Goal: Task Accomplishment & Management: Complete application form

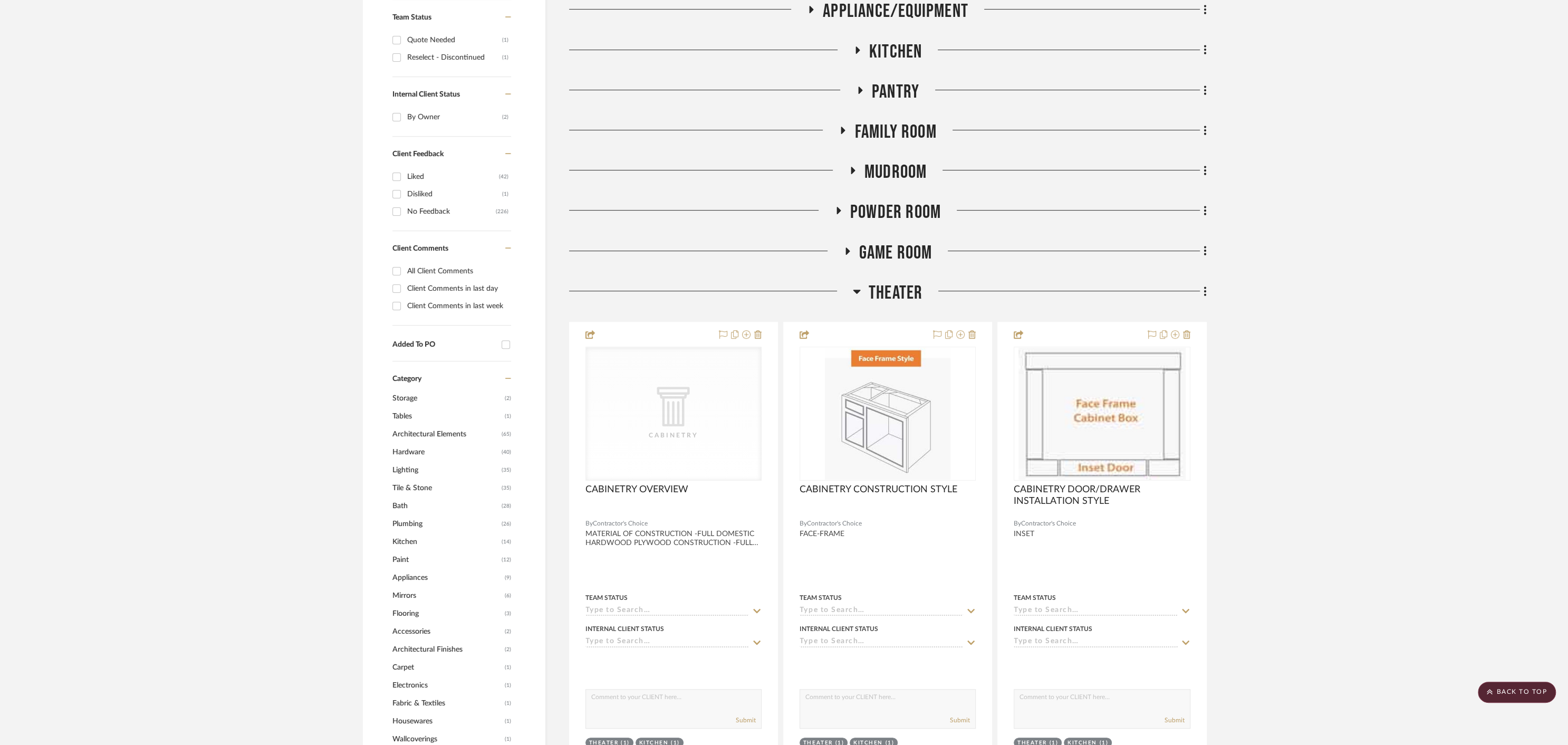
click at [1143, 84] on div at bounding box center [1063, 94] width 287 height 27
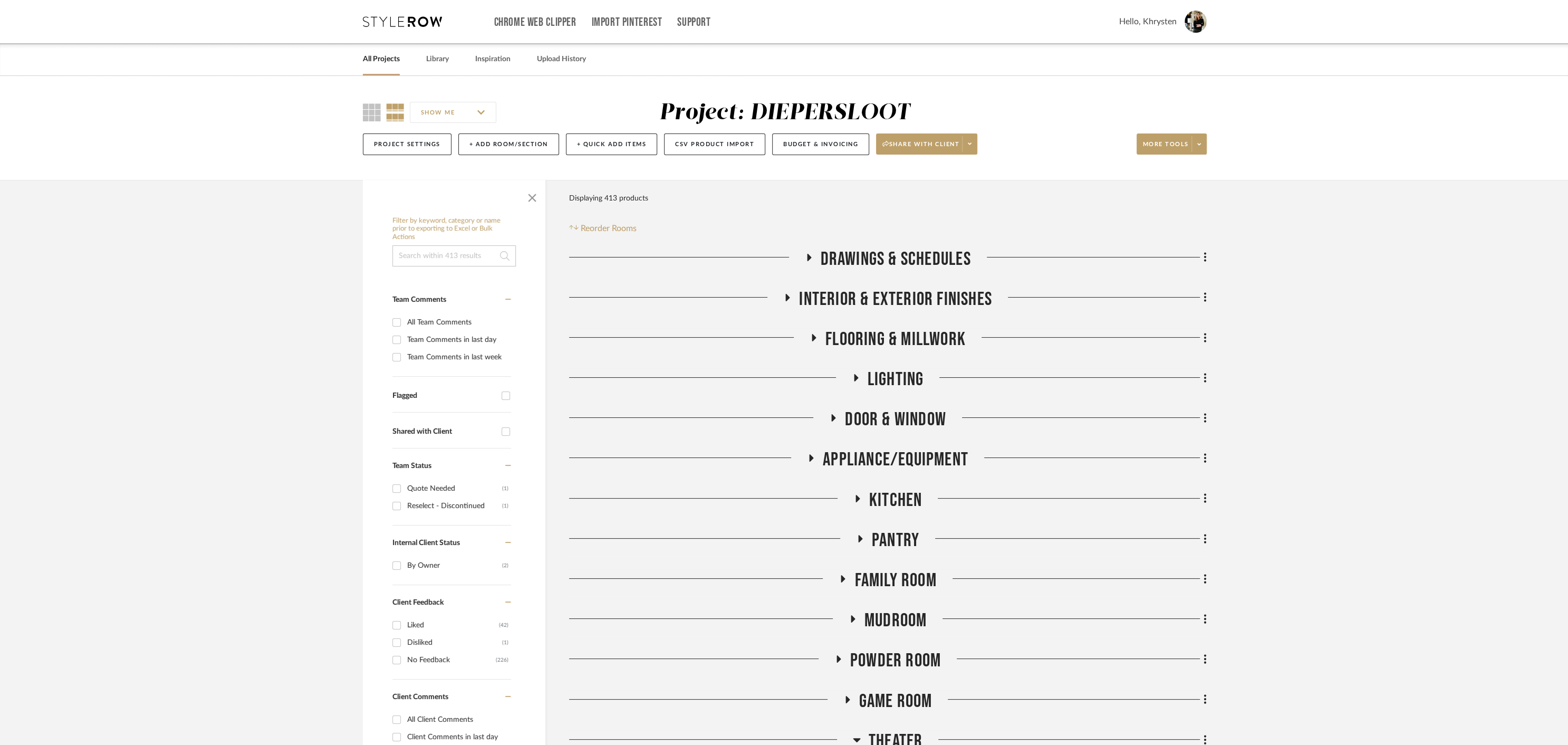
click at [855, 497] on icon at bounding box center [857, 498] width 13 height 8
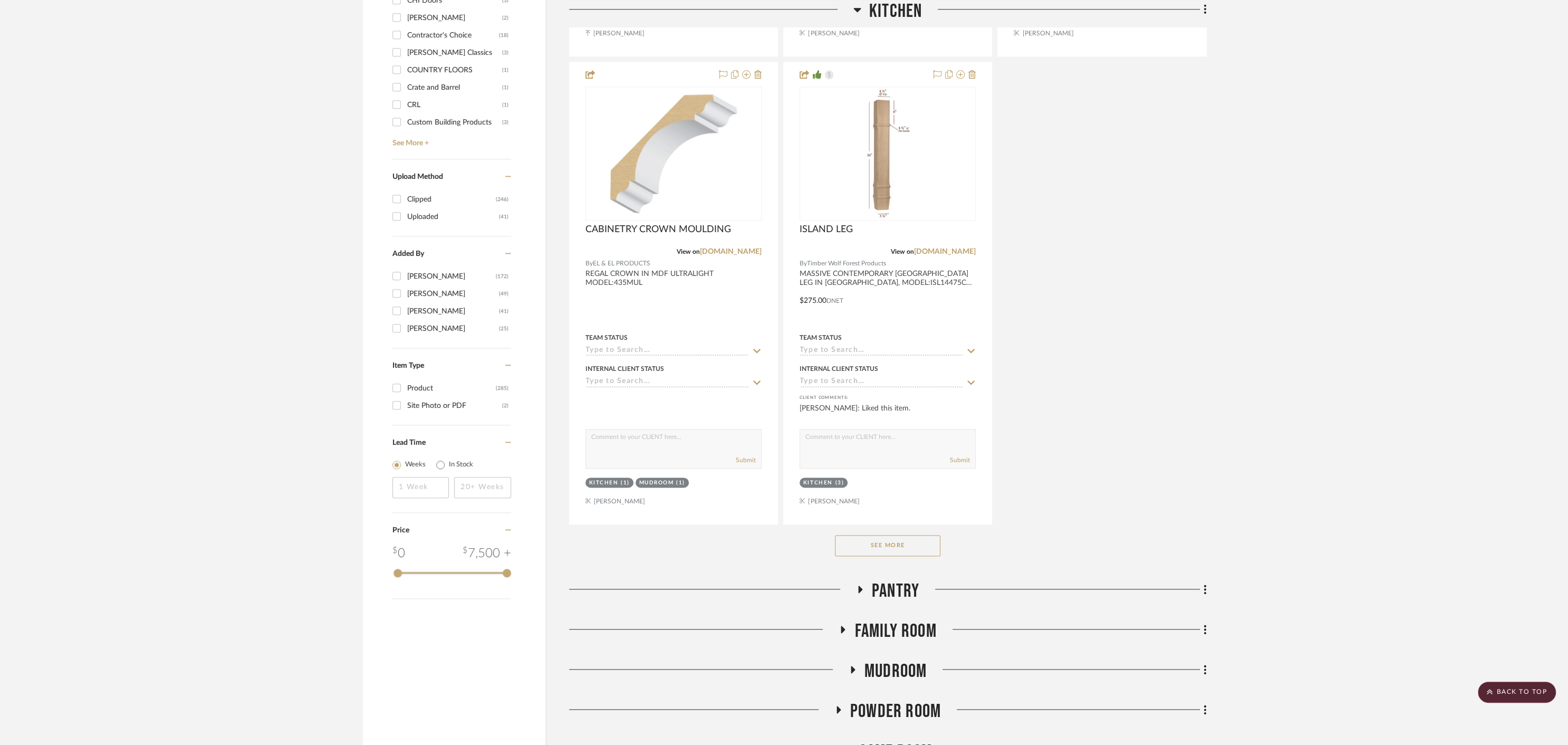
scroll to position [1406, 0]
click at [866, 545] on button "See More" at bounding box center [888, 543] width 105 height 21
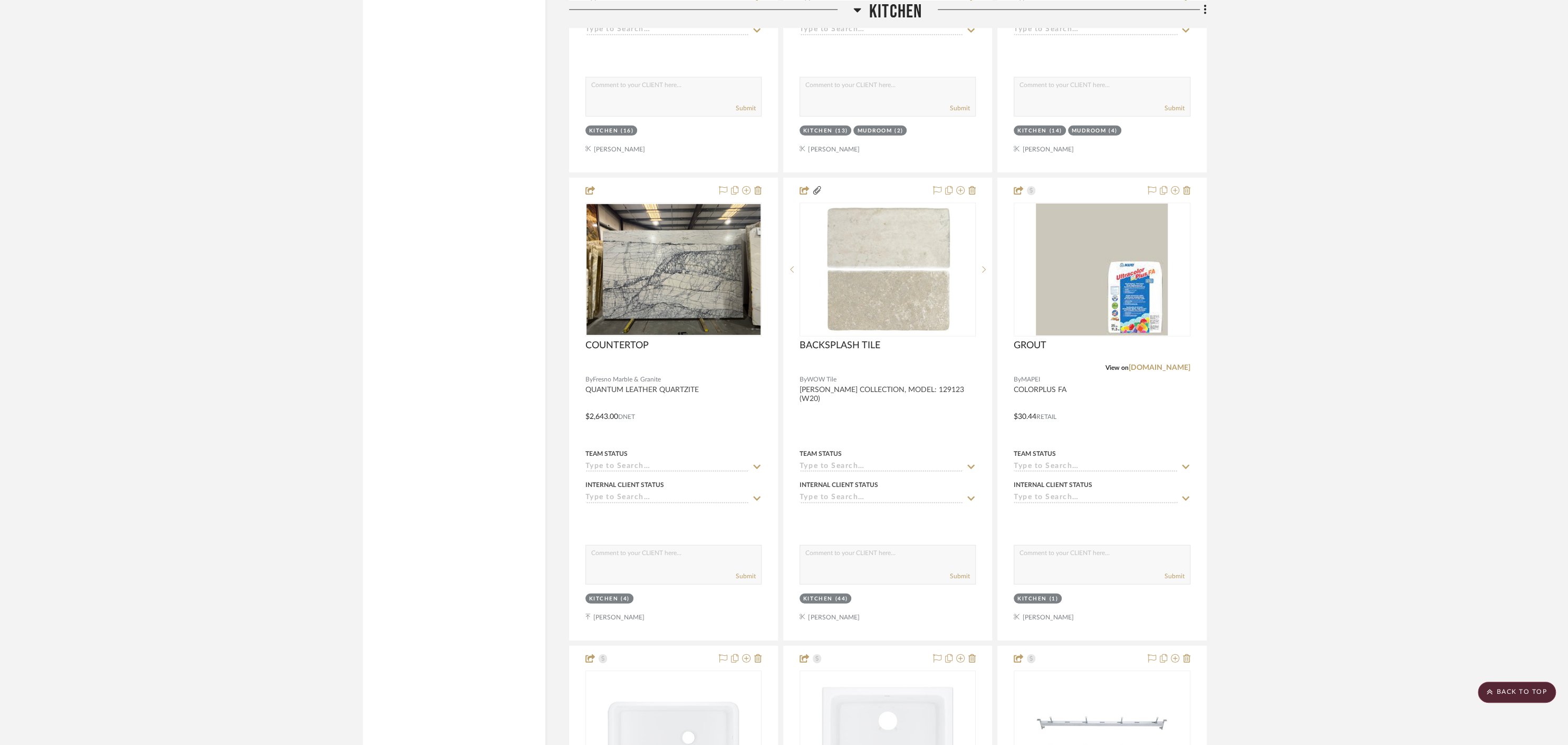
scroll to position [3163, 0]
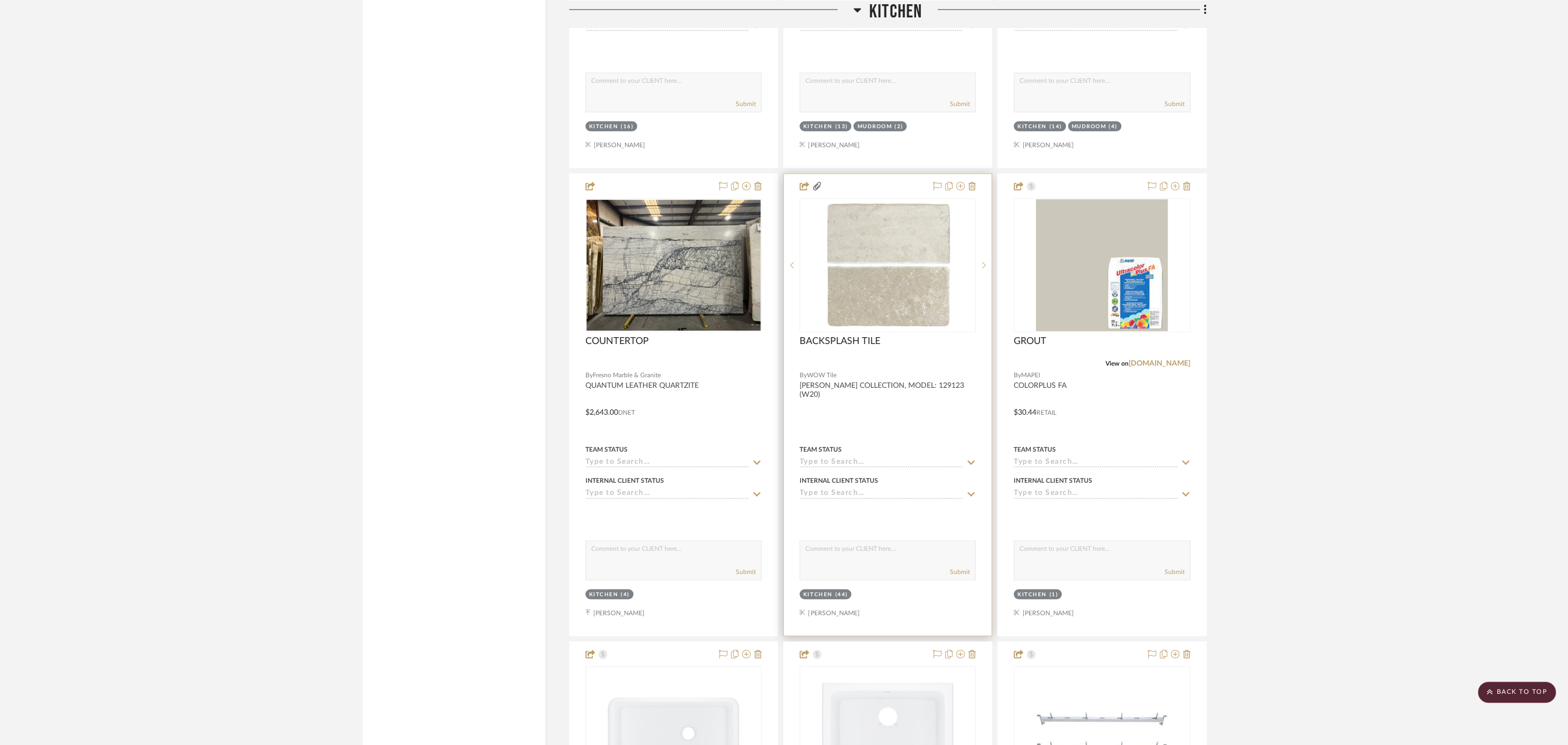
click at [919, 413] on div at bounding box center [888, 405] width 208 height 462
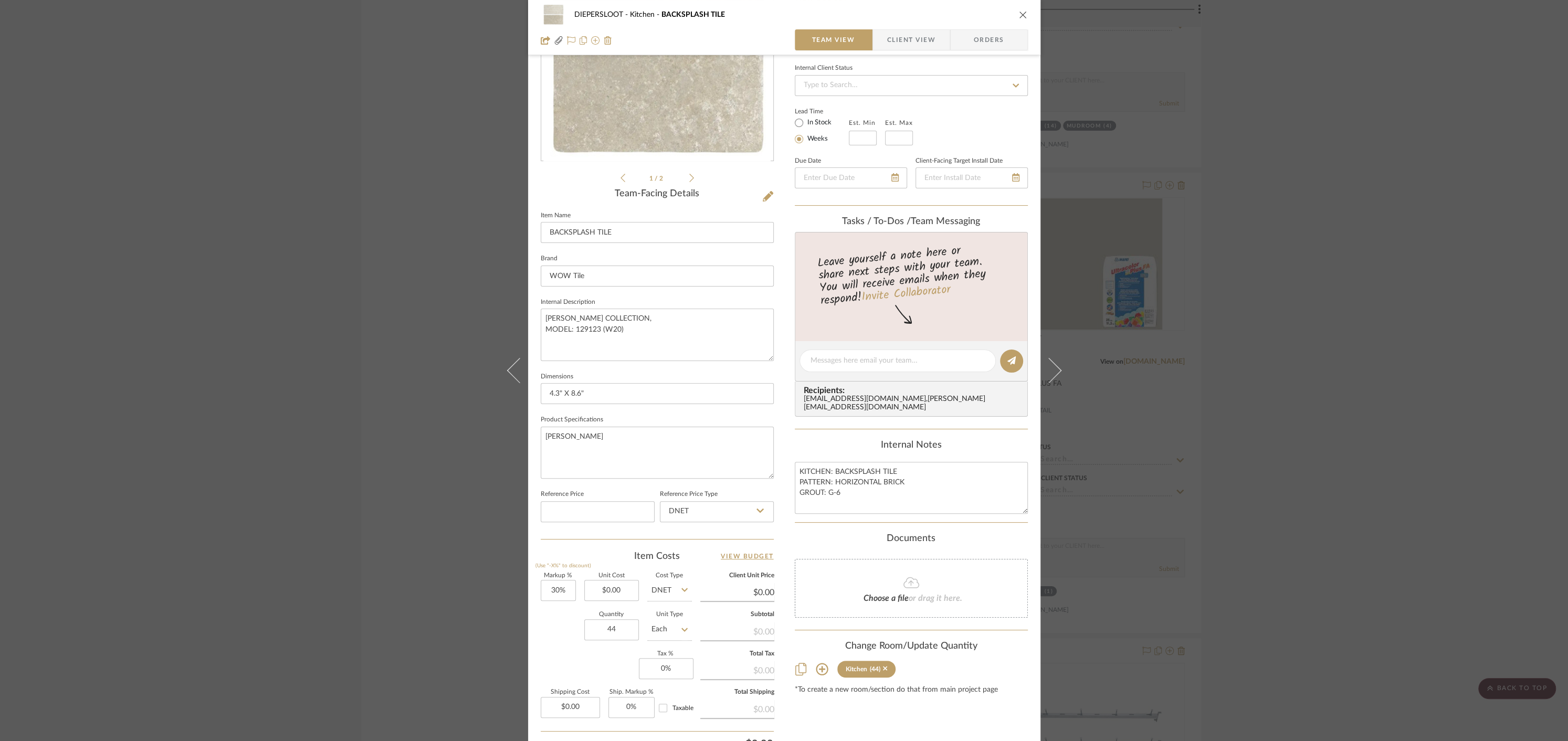
scroll to position [232, 0]
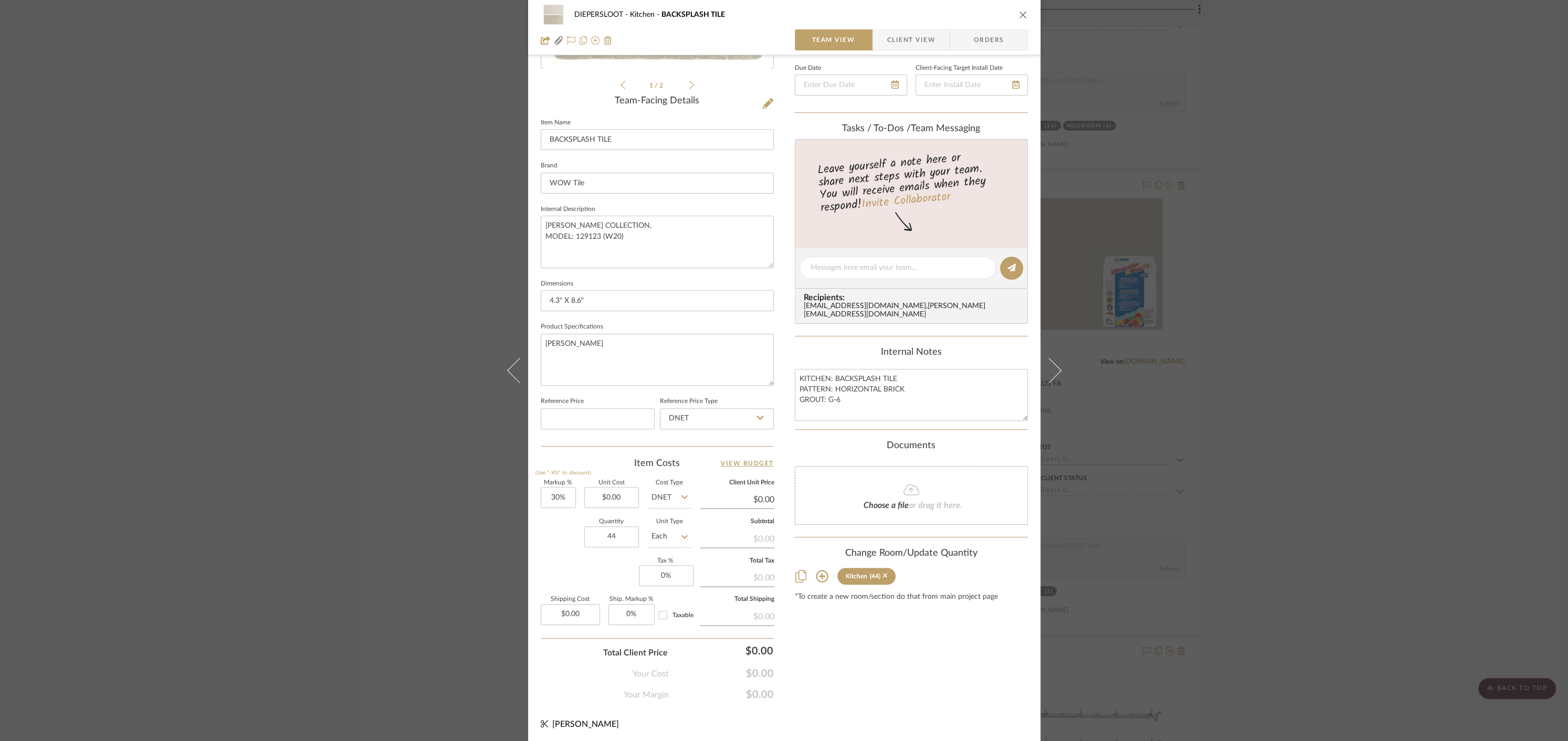
click at [982, 40] on span "Orders" at bounding box center [989, 40] width 54 height 21
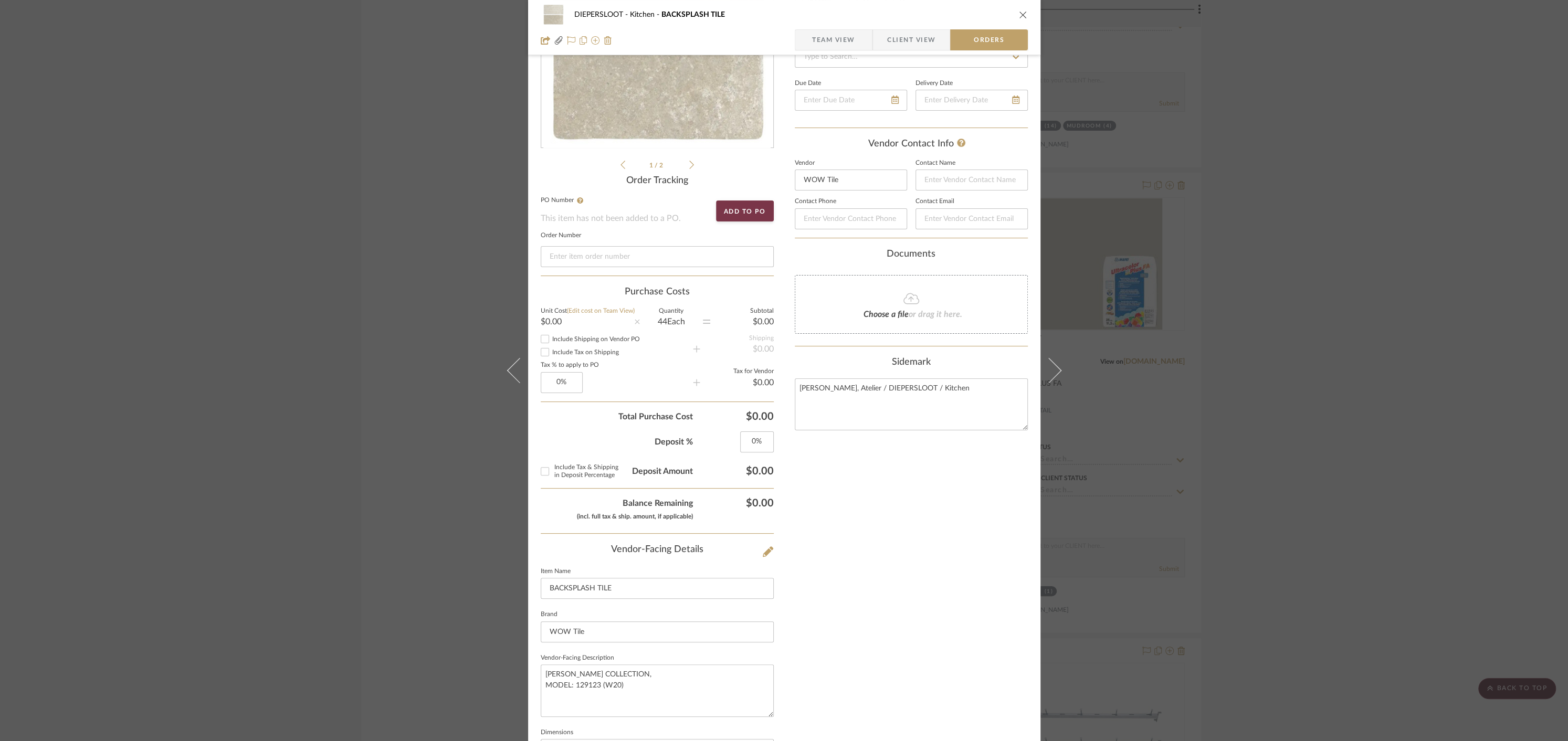
scroll to position [0, 0]
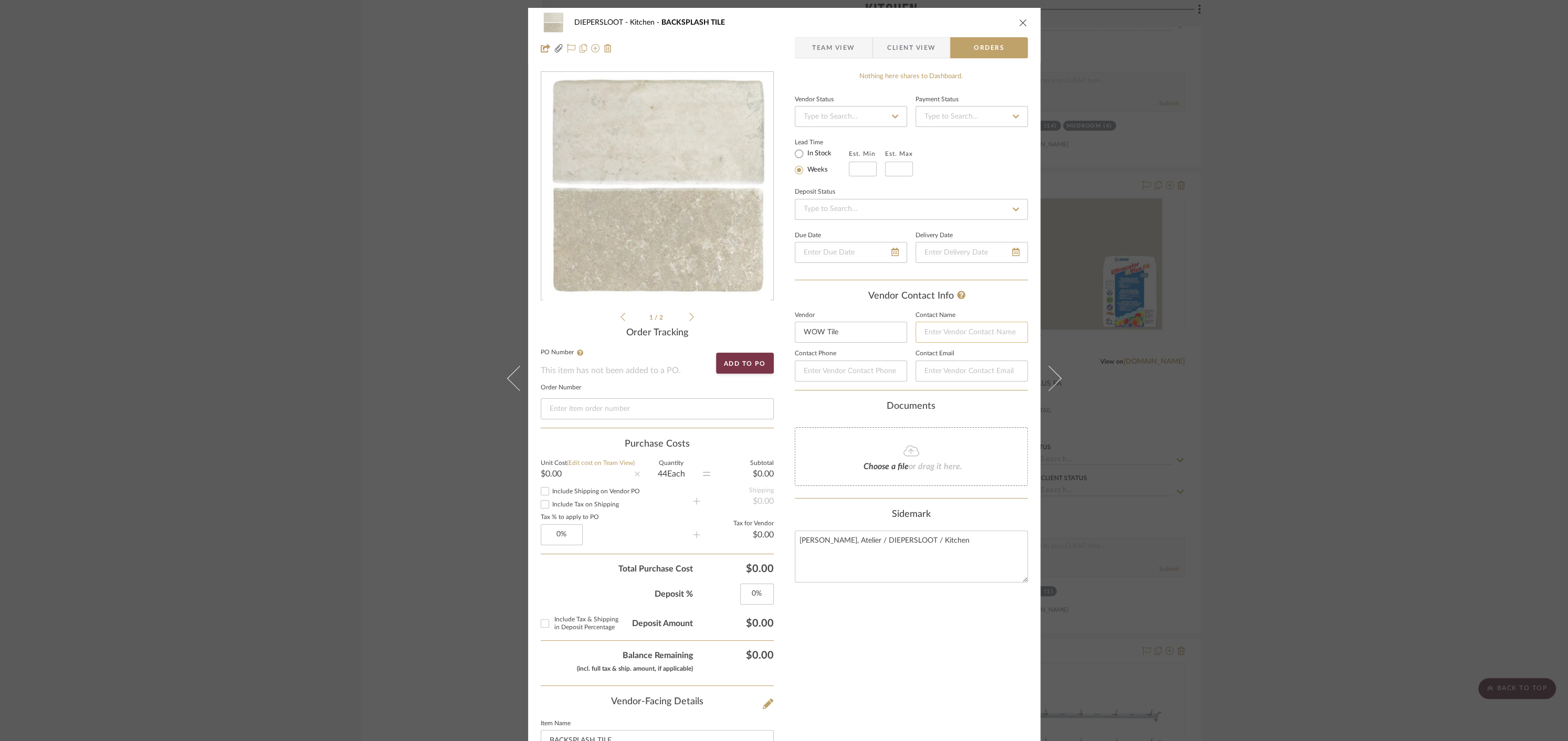
click at [943, 337] on input at bounding box center [972, 332] width 112 height 21
type input "[PERSON_NAME]"
click at [849, 329] on input "WOW Tile" at bounding box center [851, 332] width 112 height 21
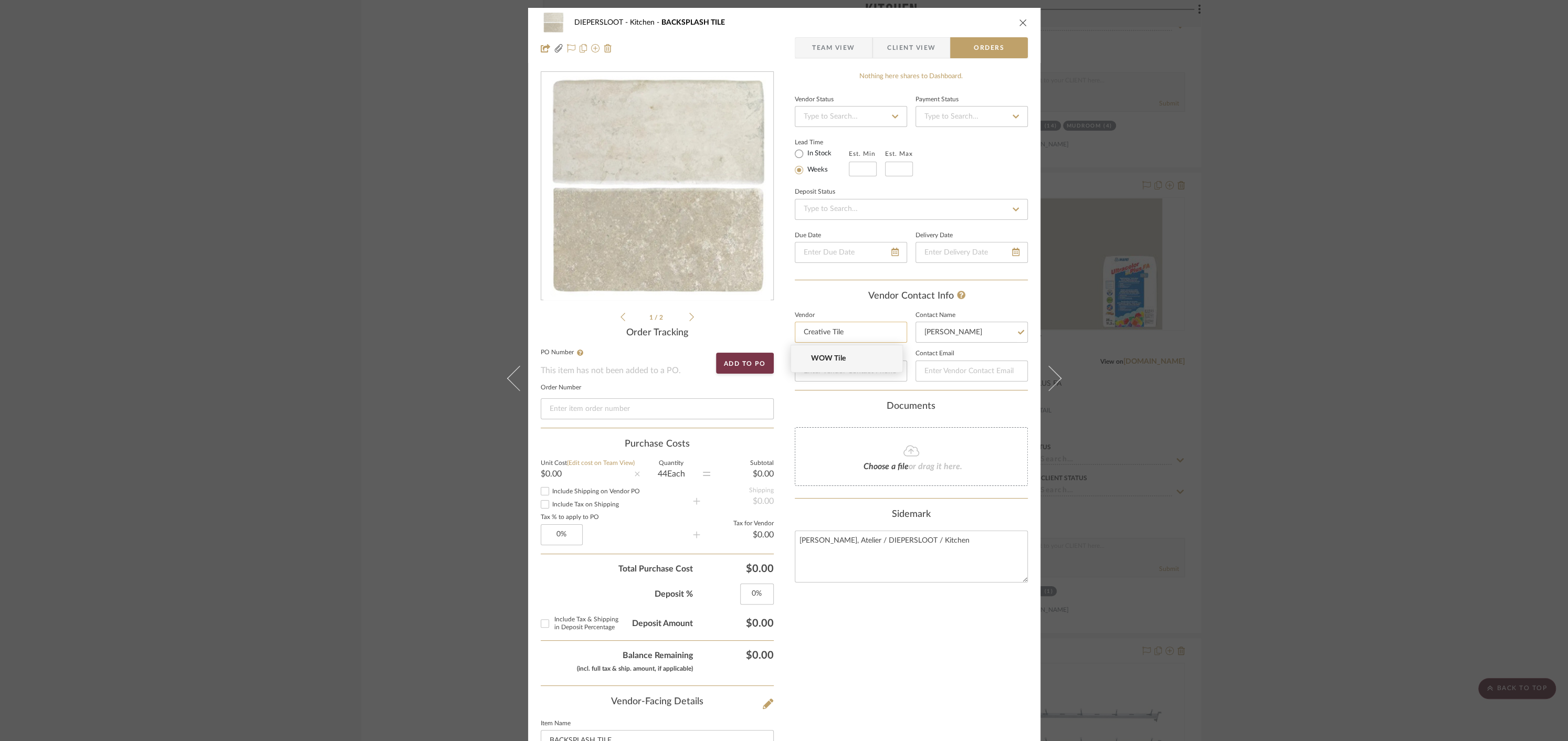
type input "Creative Tile"
click at [831, 333] on input at bounding box center [851, 332] width 112 height 21
click at [847, 361] on span "Creative Tile" at bounding box center [851, 358] width 81 height 9
type input "Creative Tile"
type input "[PERSON_NAME]"
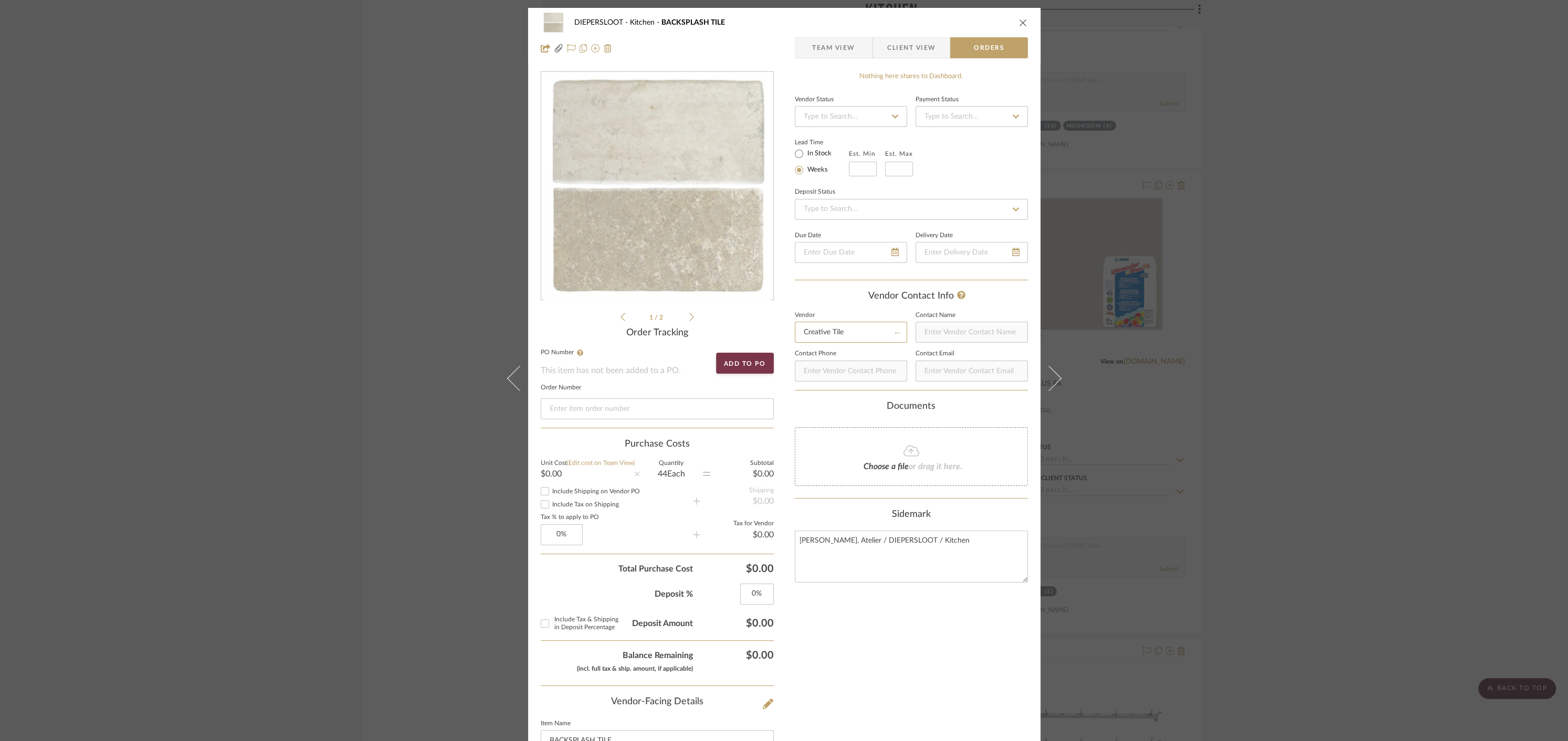
type input "[PERSON_NAME][EMAIL_ADDRESS][DOMAIN_NAME]"
click at [1019, 23] on icon "close" at bounding box center [1023, 22] width 9 height 9
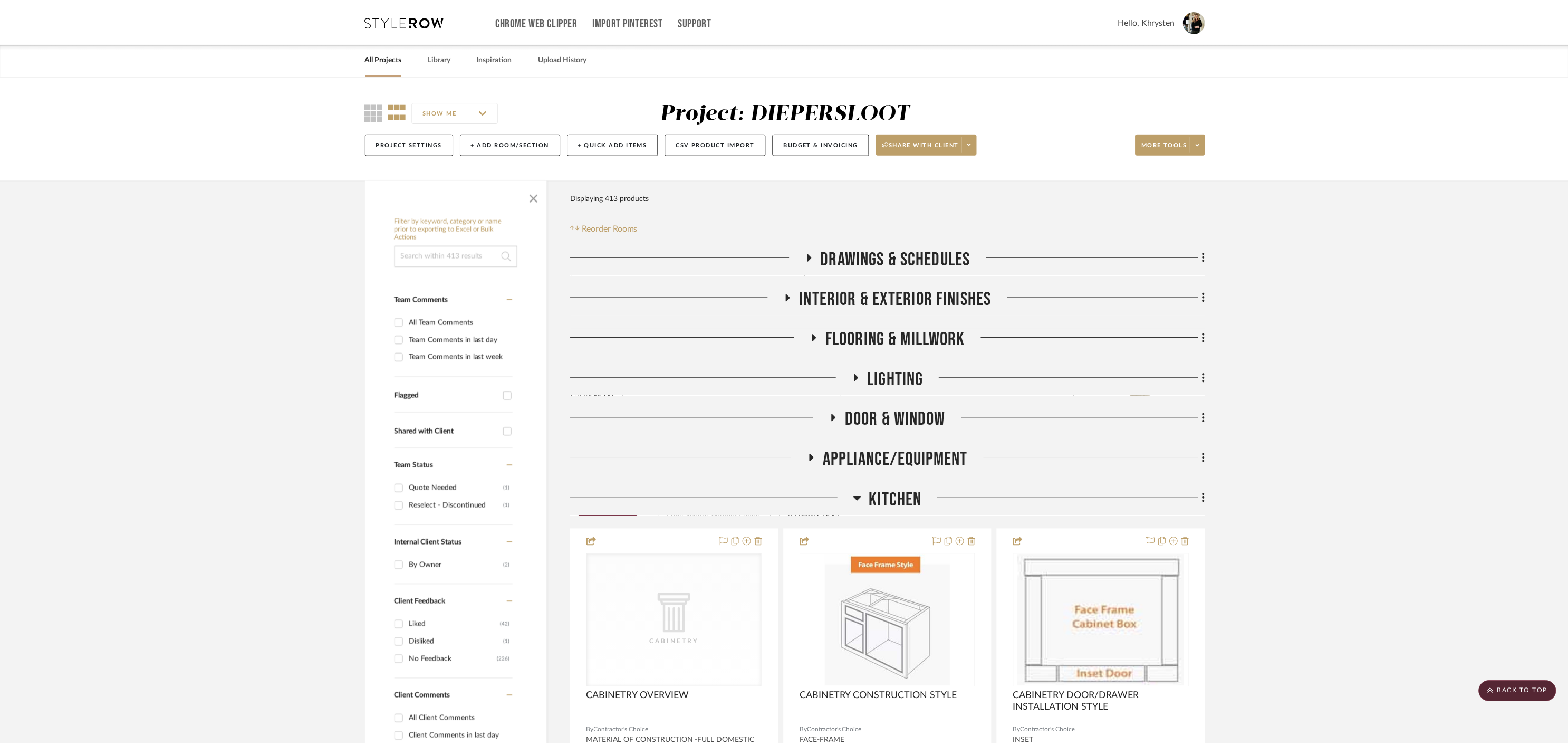
scroll to position [3163, 0]
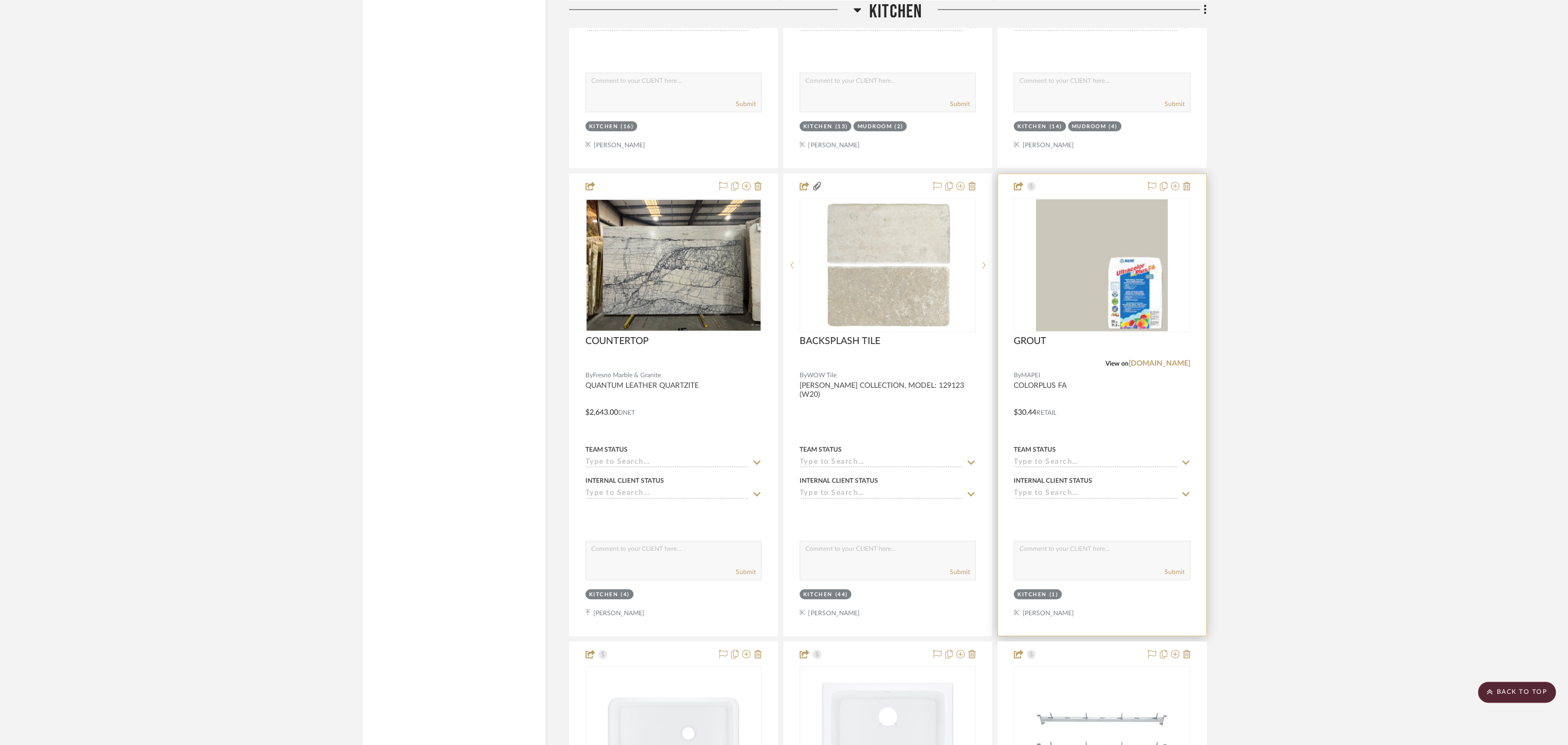
click at [1120, 389] on div at bounding box center [1102, 405] width 208 height 462
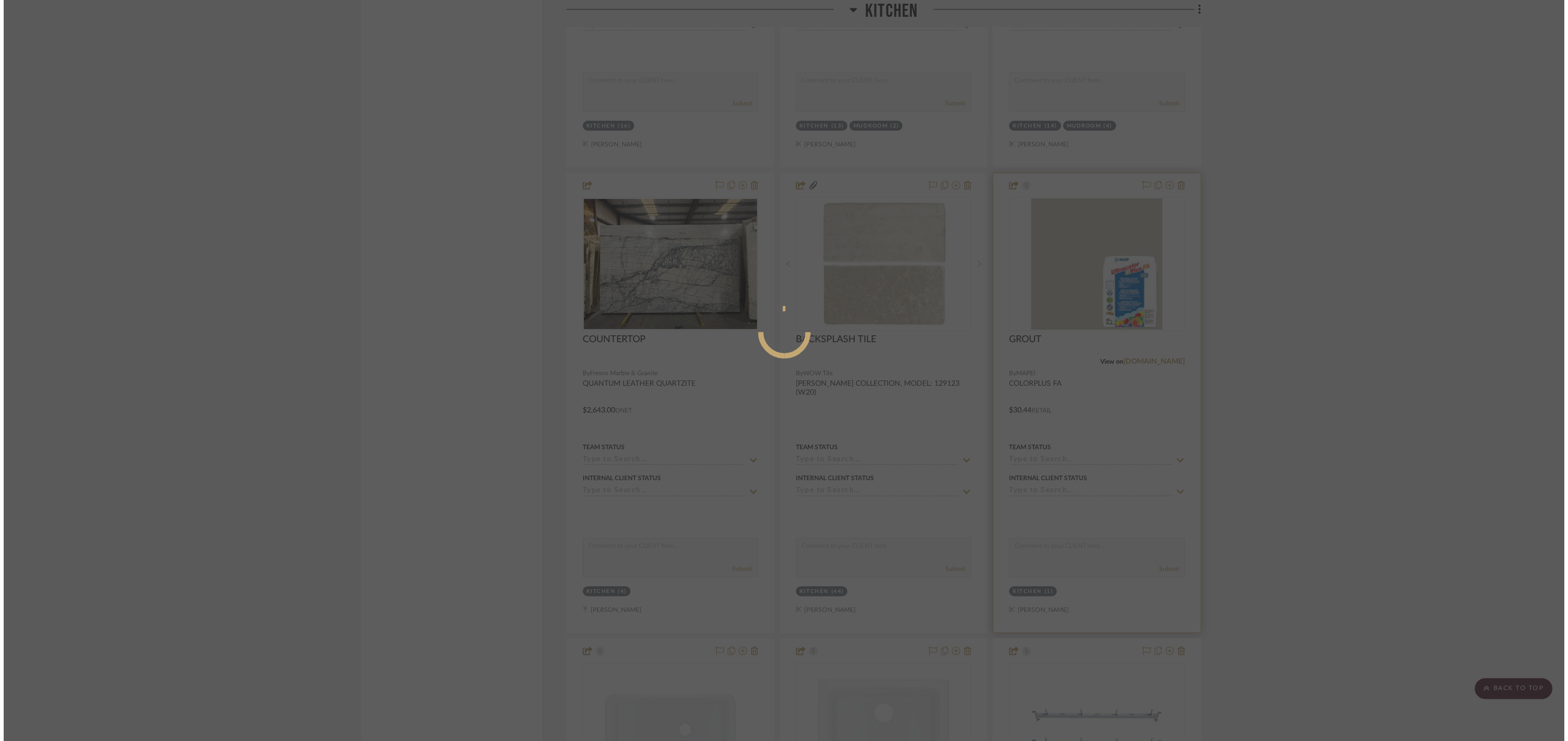
scroll to position [0, 0]
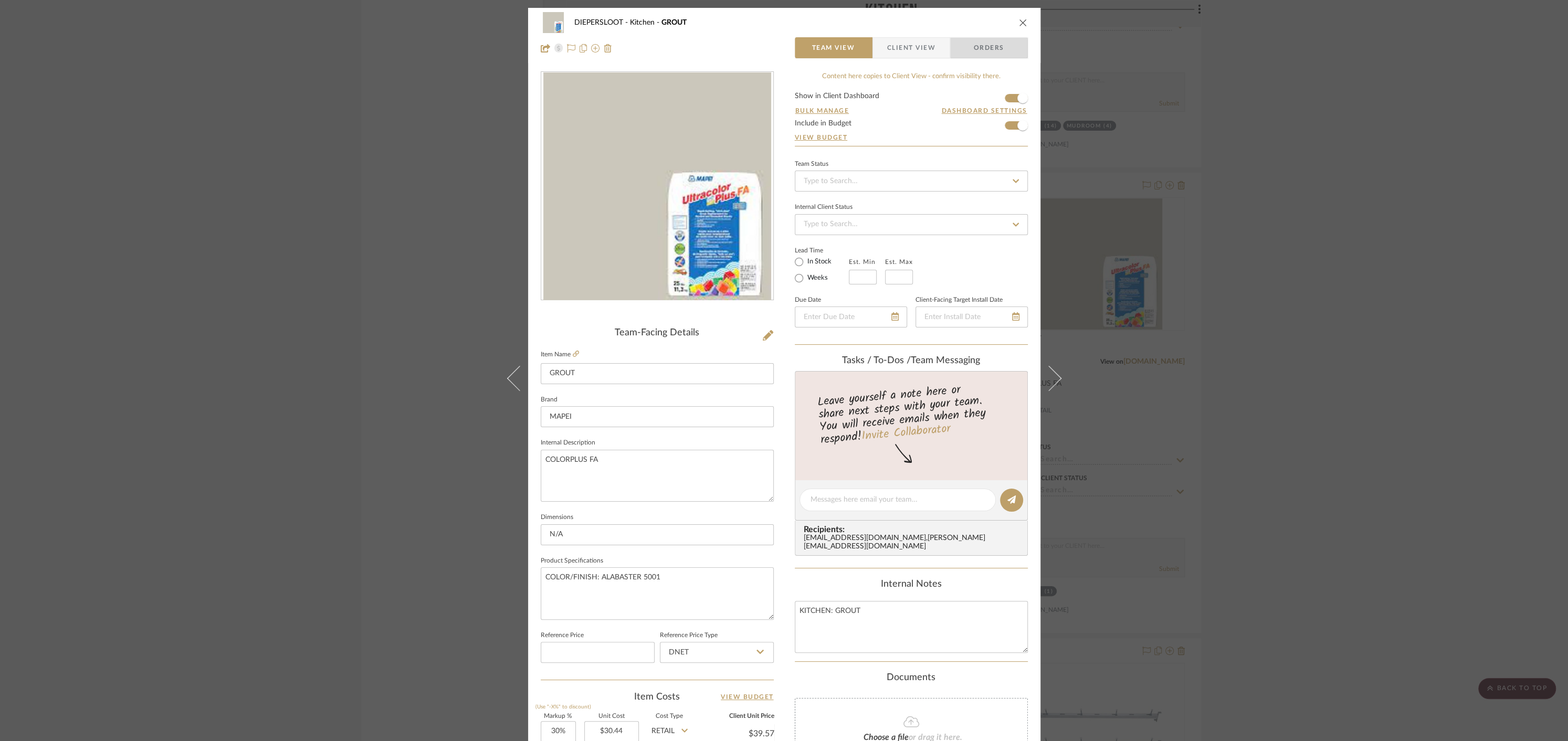
click at [984, 48] on span "Orders" at bounding box center [989, 48] width 54 height 21
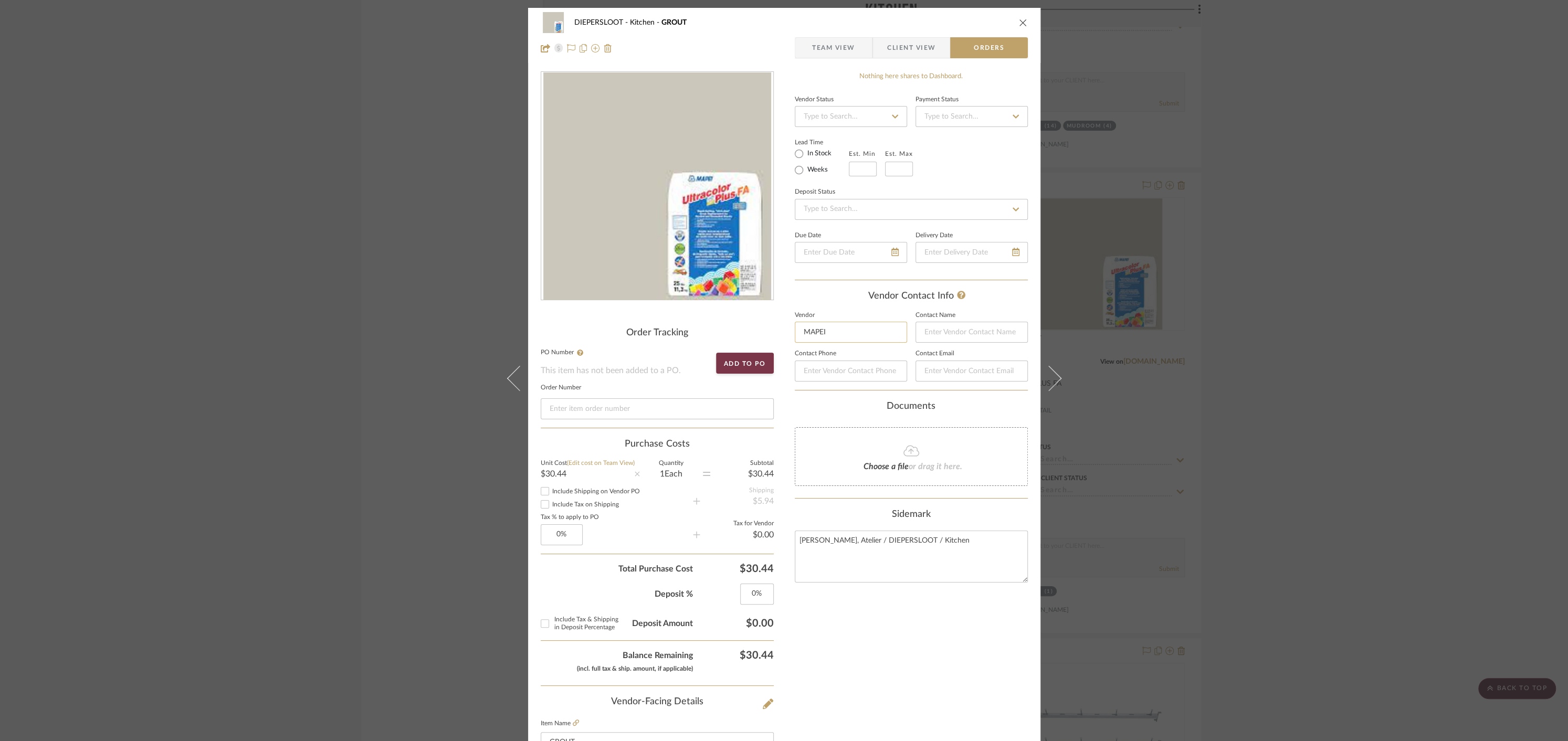
click at [845, 334] on input "MAPEI" at bounding box center [851, 332] width 112 height 21
click at [843, 357] on span "Creative Tile" at bounding box center [851, 358] width 81 height 9
type input "Creative Tile"
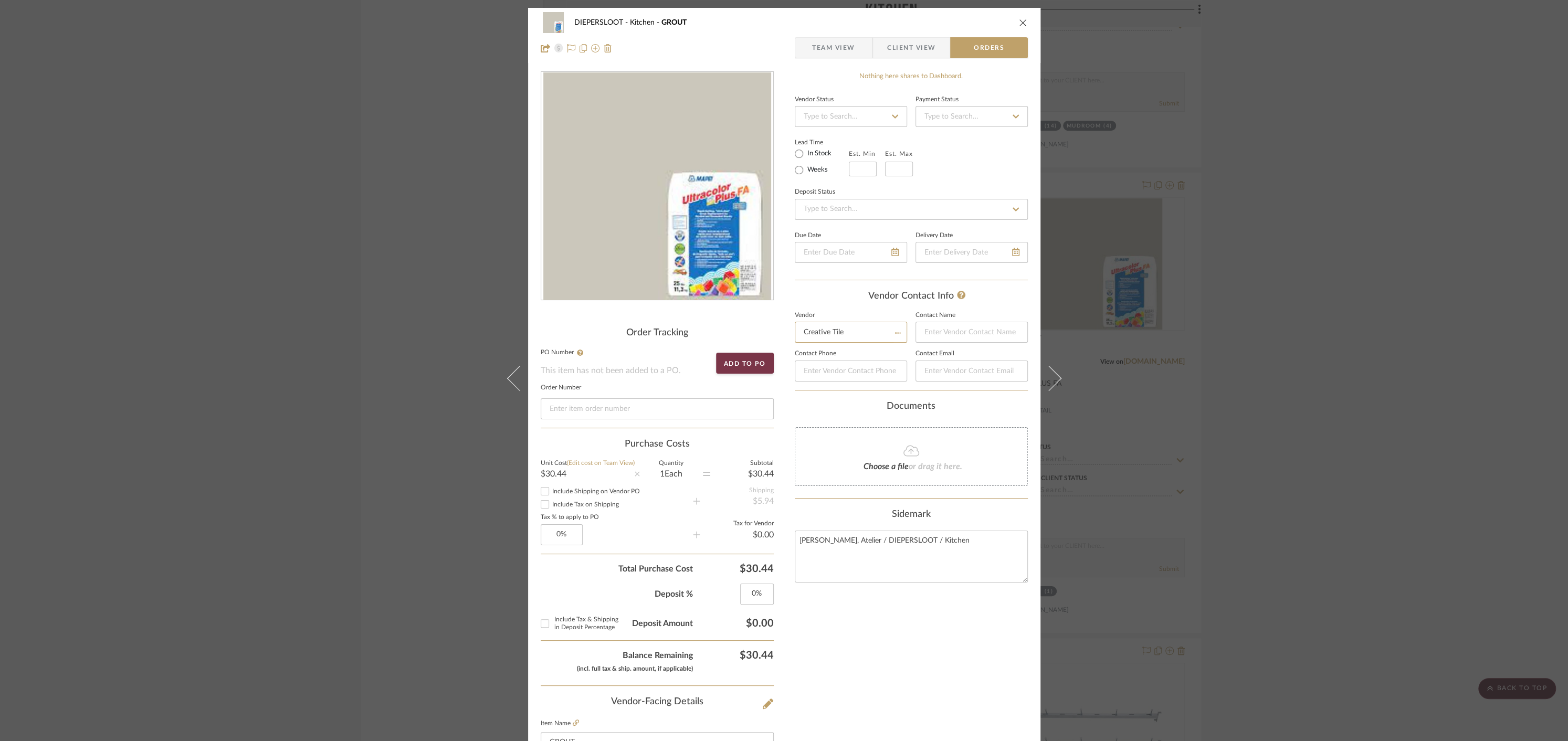
type input "[PERSON_NAME]"
type input "[PERSON_NAME][EMAIL_ADDRESS][DOMAIN_NAME]"
click at [1020, 26] on icon "close" at bounding box center [1023, 22] width 9 height 9
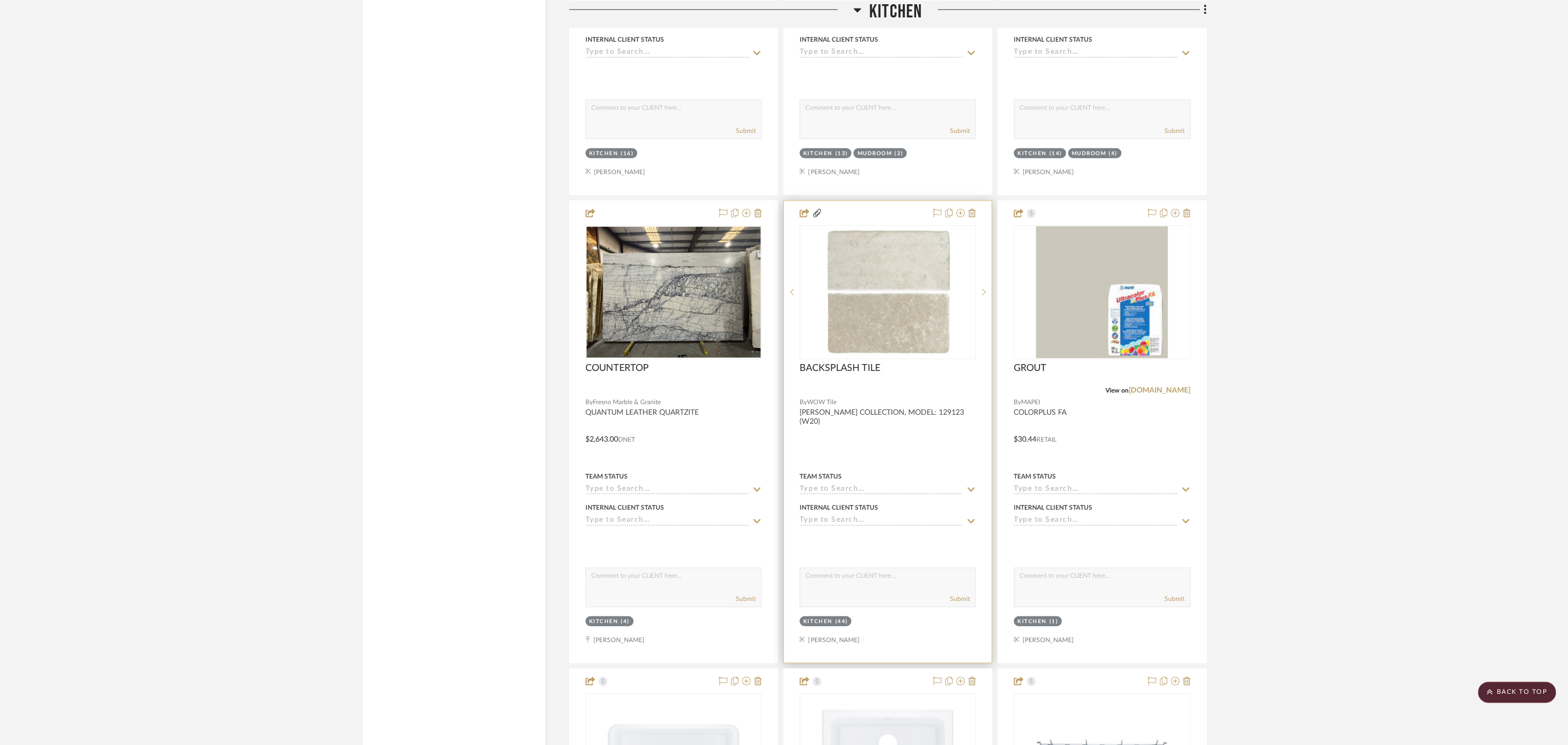
scroll to position [3138, 0]
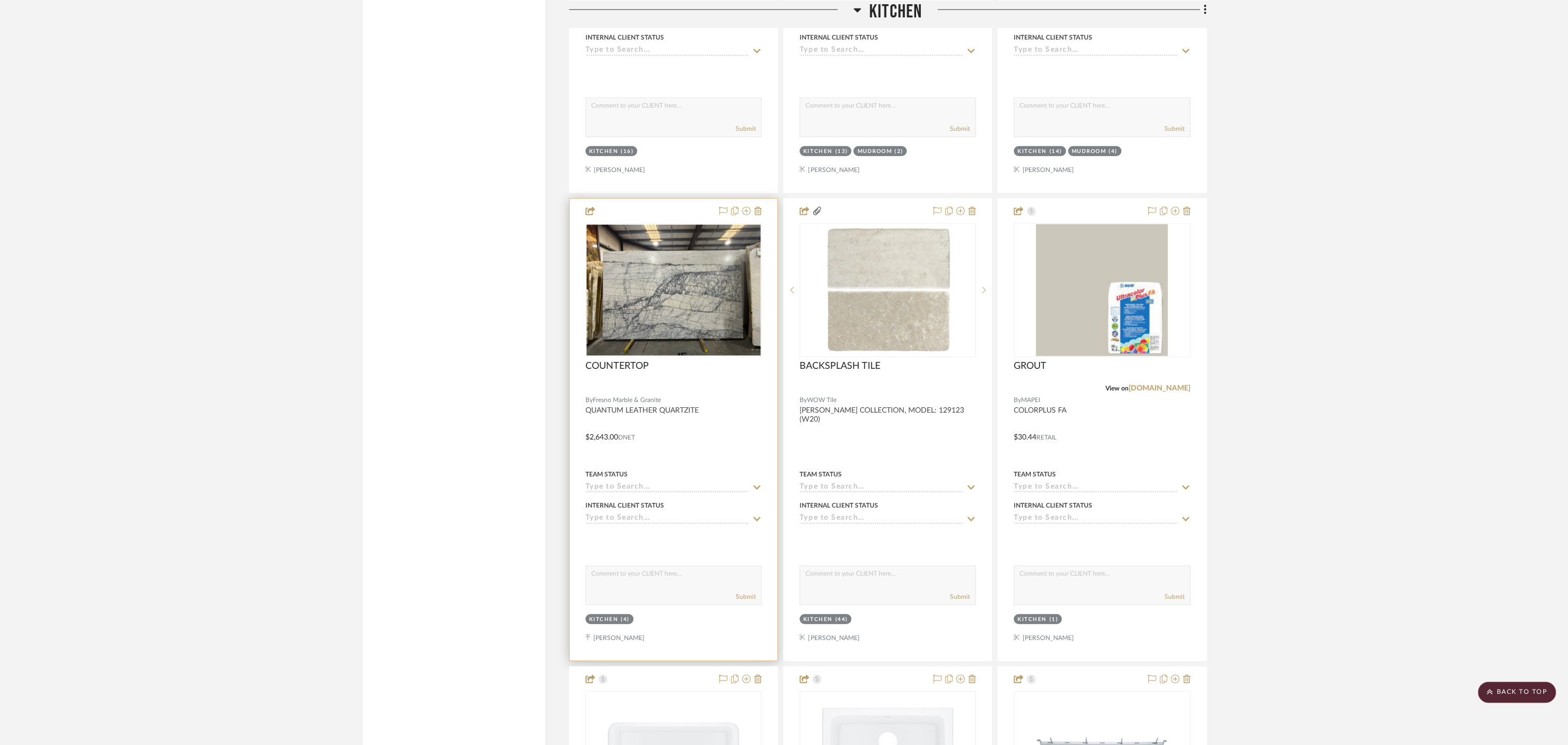
click at [741, 363] on div "COUNTERTOP" at bounding box center [673, 371] width 176 height 23
click at [673, 208] on div at bounding box center [673, 429] width 208 height 462
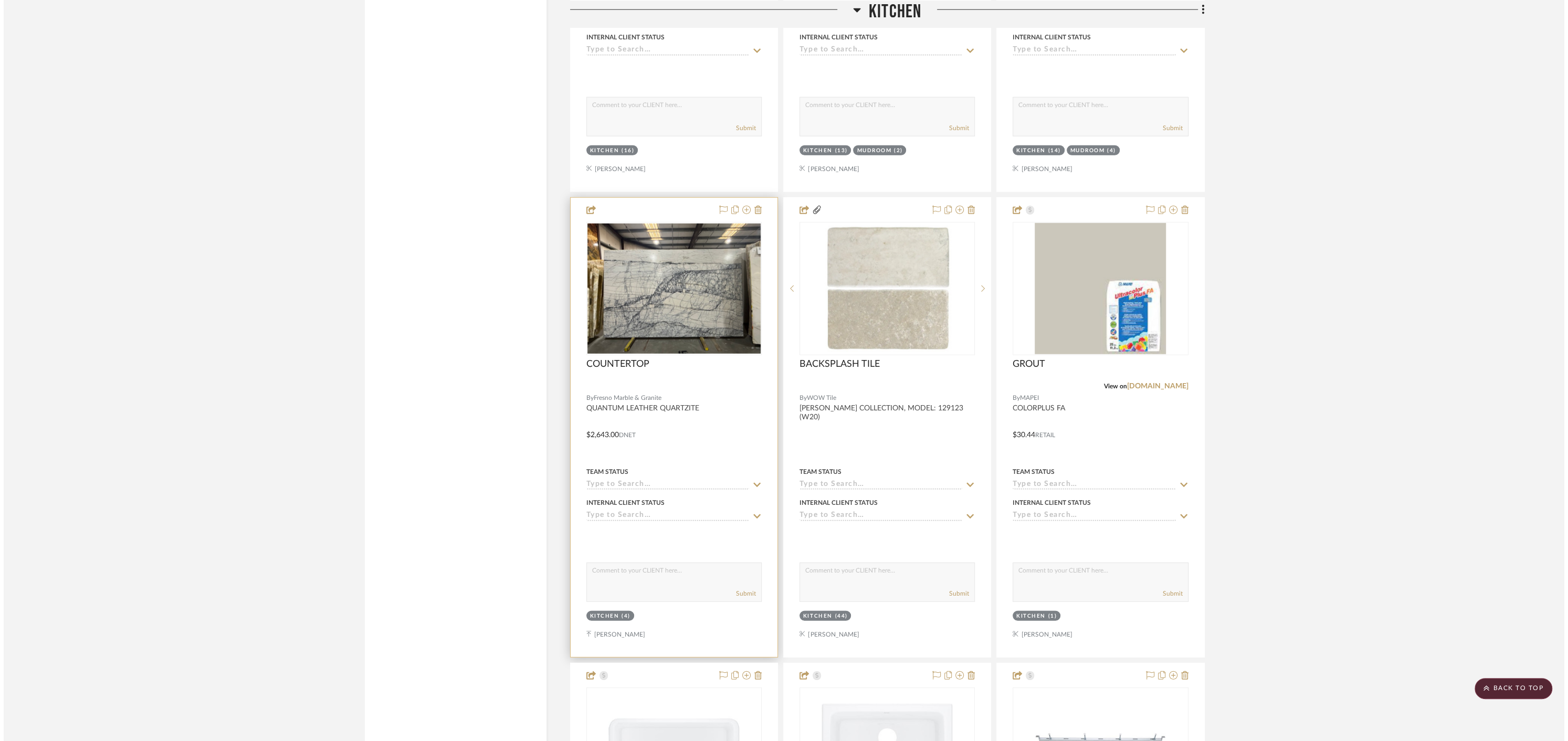
scroll to position [0, 0]
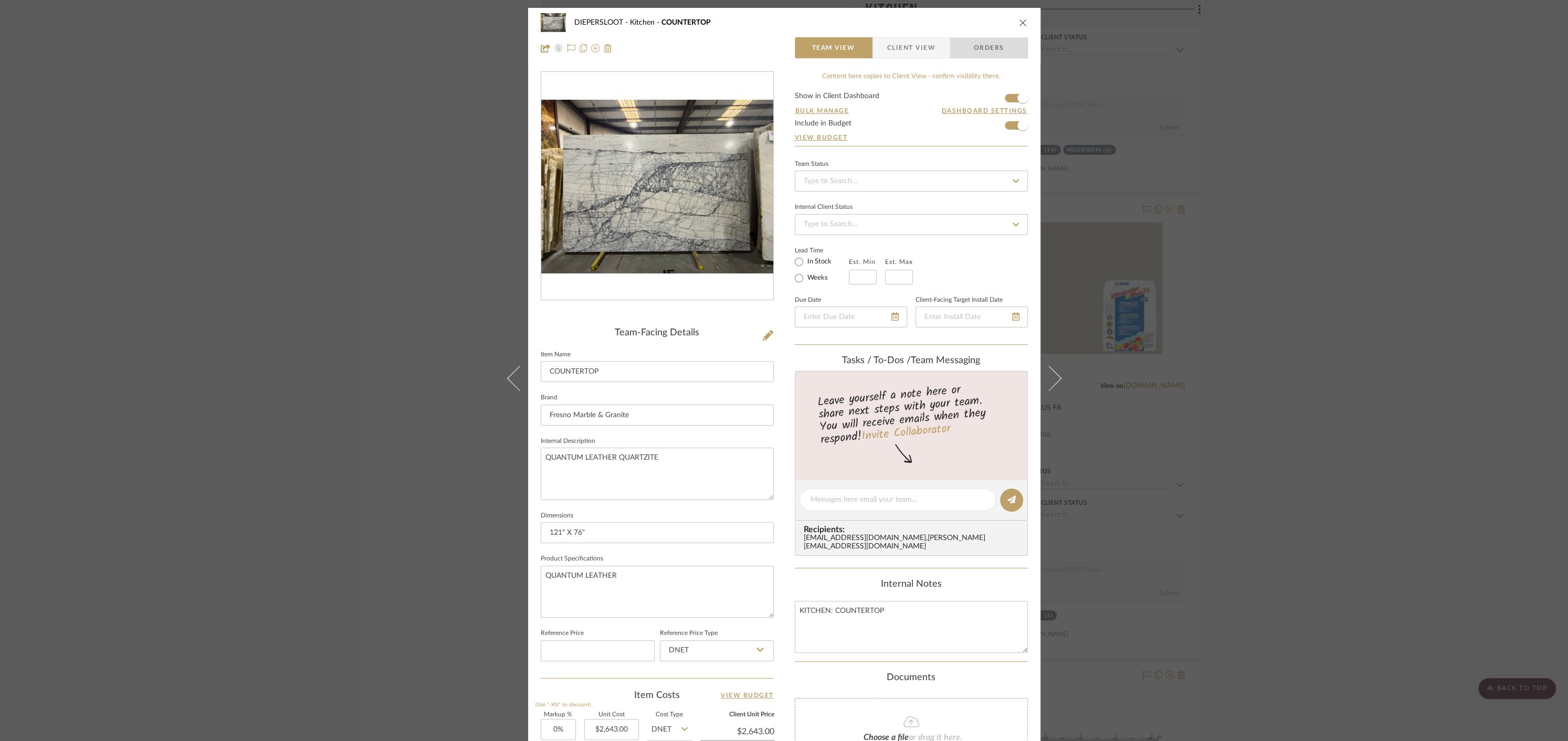
click at [987, 52] on span "Orders" at bounding box center [989, 48] width 54 height 21
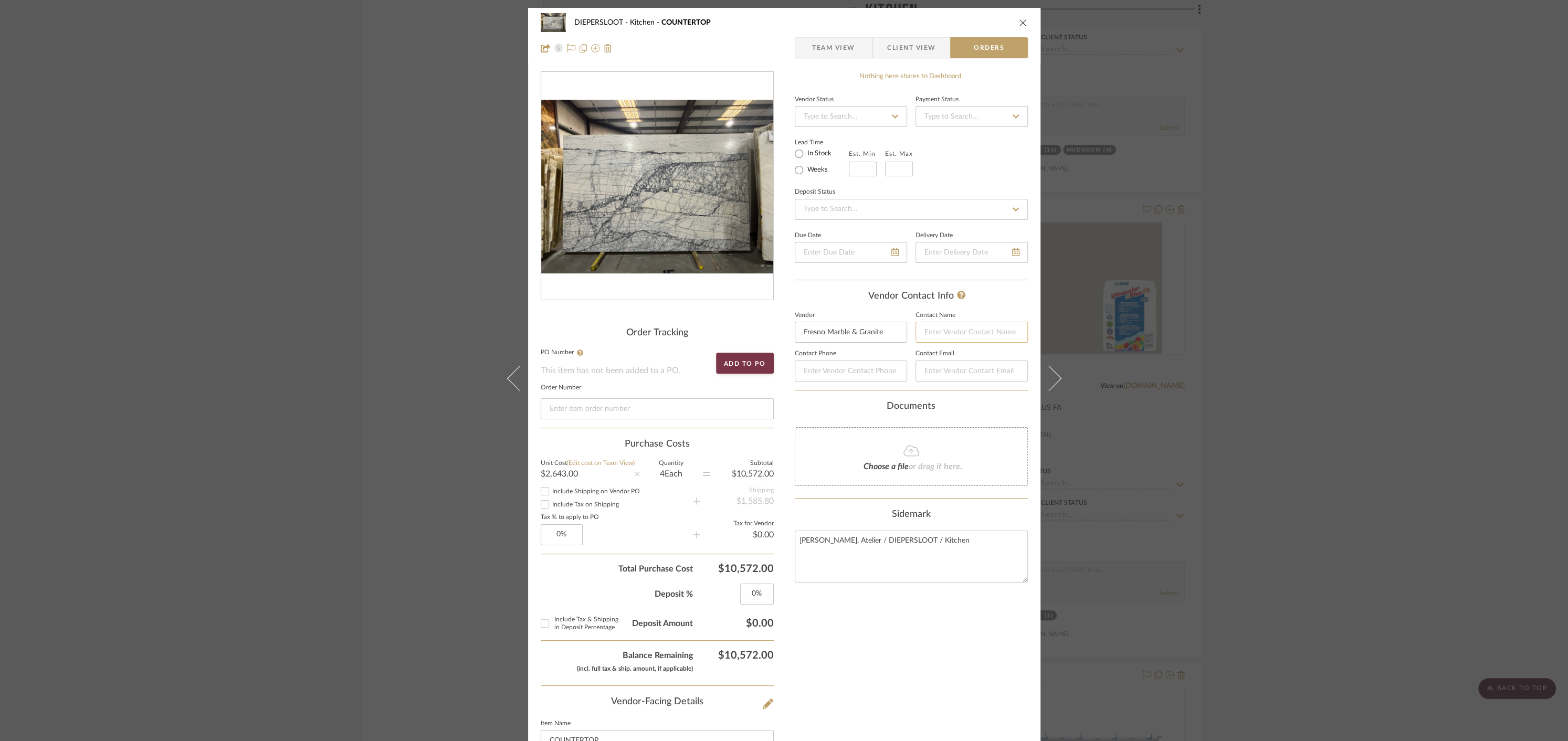
click at [938, 332] on input at bounding box center [972, 332] width 112 height 21
type input "[PERSON_NAME]"
click at [945, 369] on input at bounding box center [972, 371] width 112 height 21
type input "f"
type input "[EMAIL_ADDRESS][DOMAIN_NAME]"
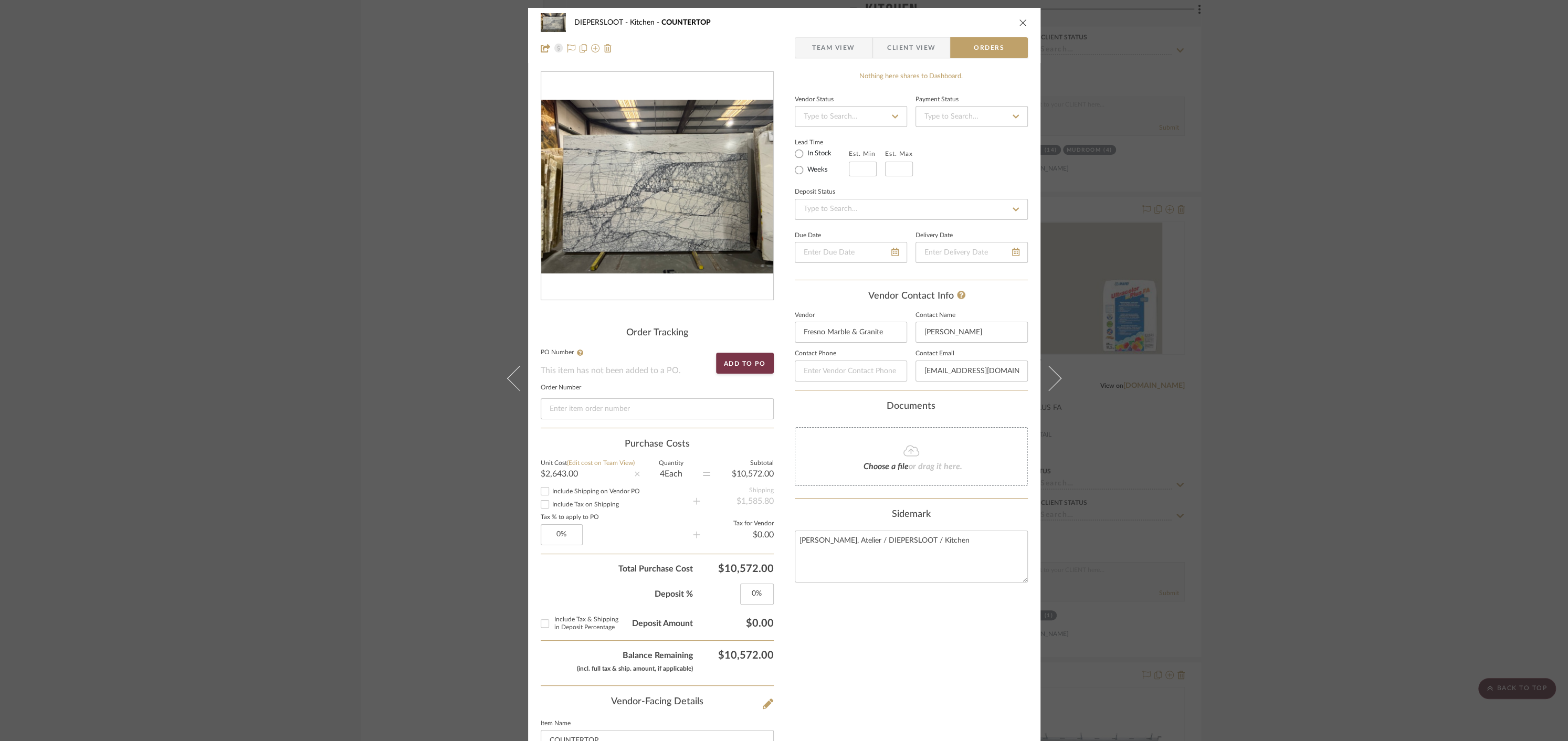
click at [981, 293] on div "Vendor Contact Info" at bounding box center [911, 296] width 233 height 11
click at [1019, 23] on icon "close" at bounding box center [1023, 22] width 9 height 9
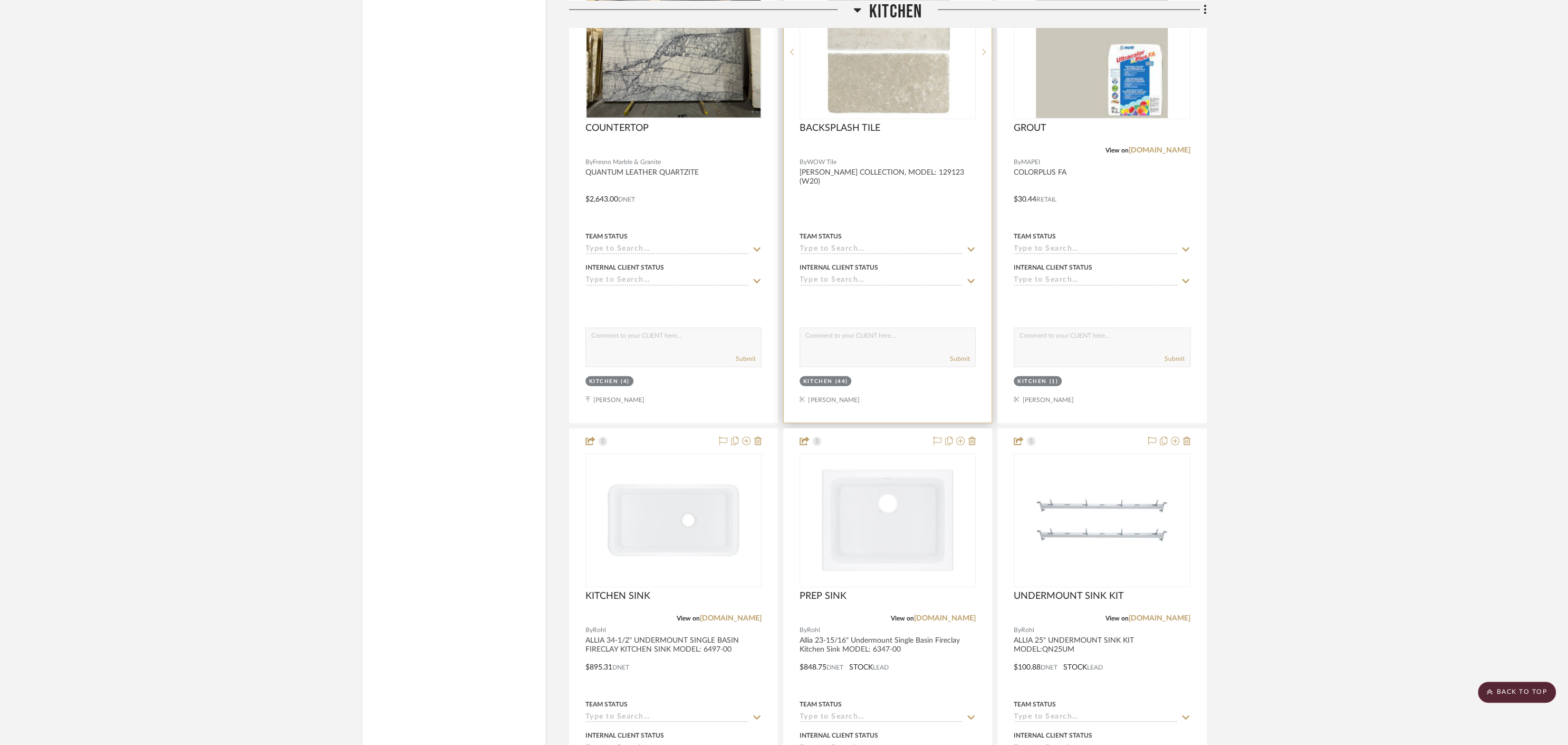
scroll to position [3392, 0]
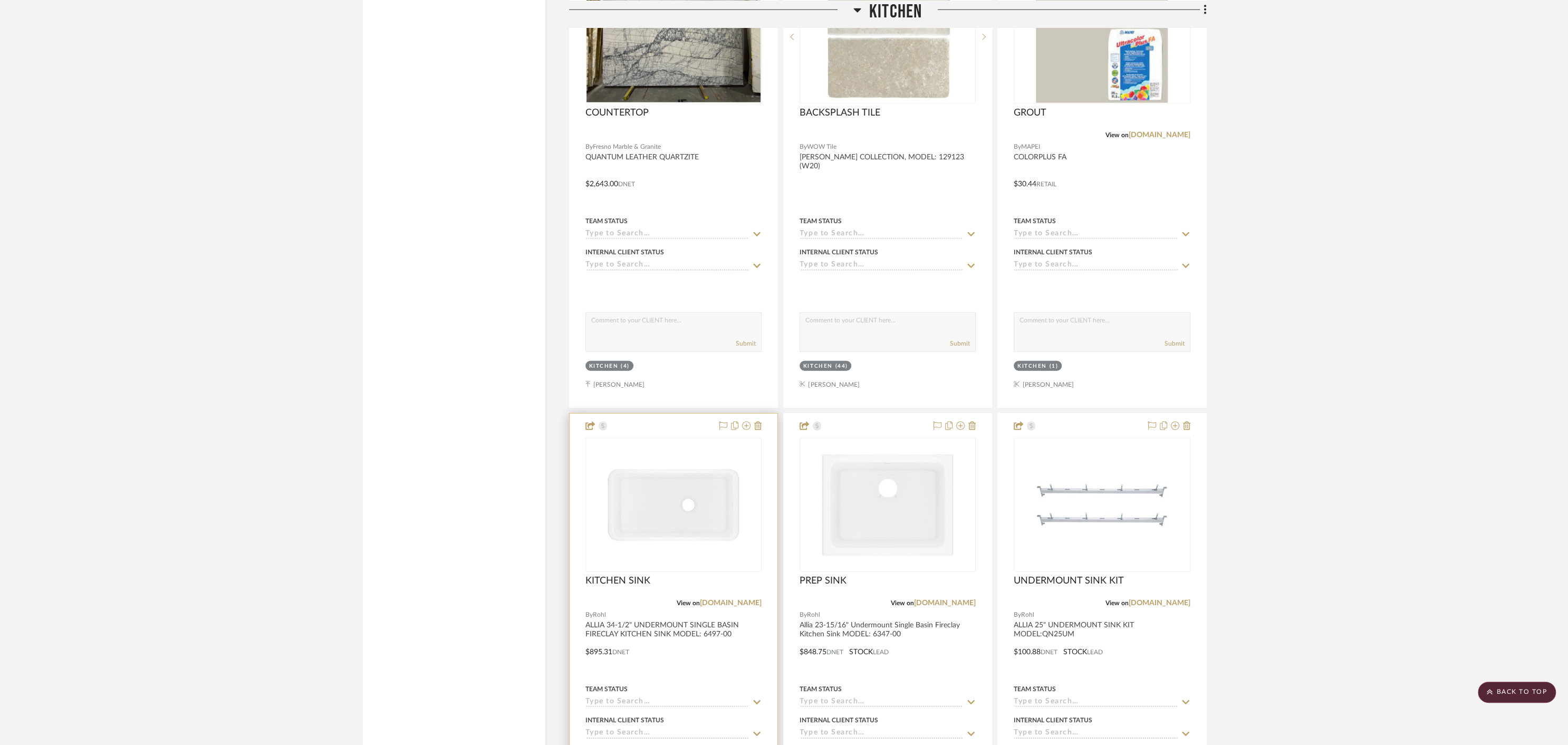
click at [702, 656] on div at bounding box center [673, 644] width 208 height 462
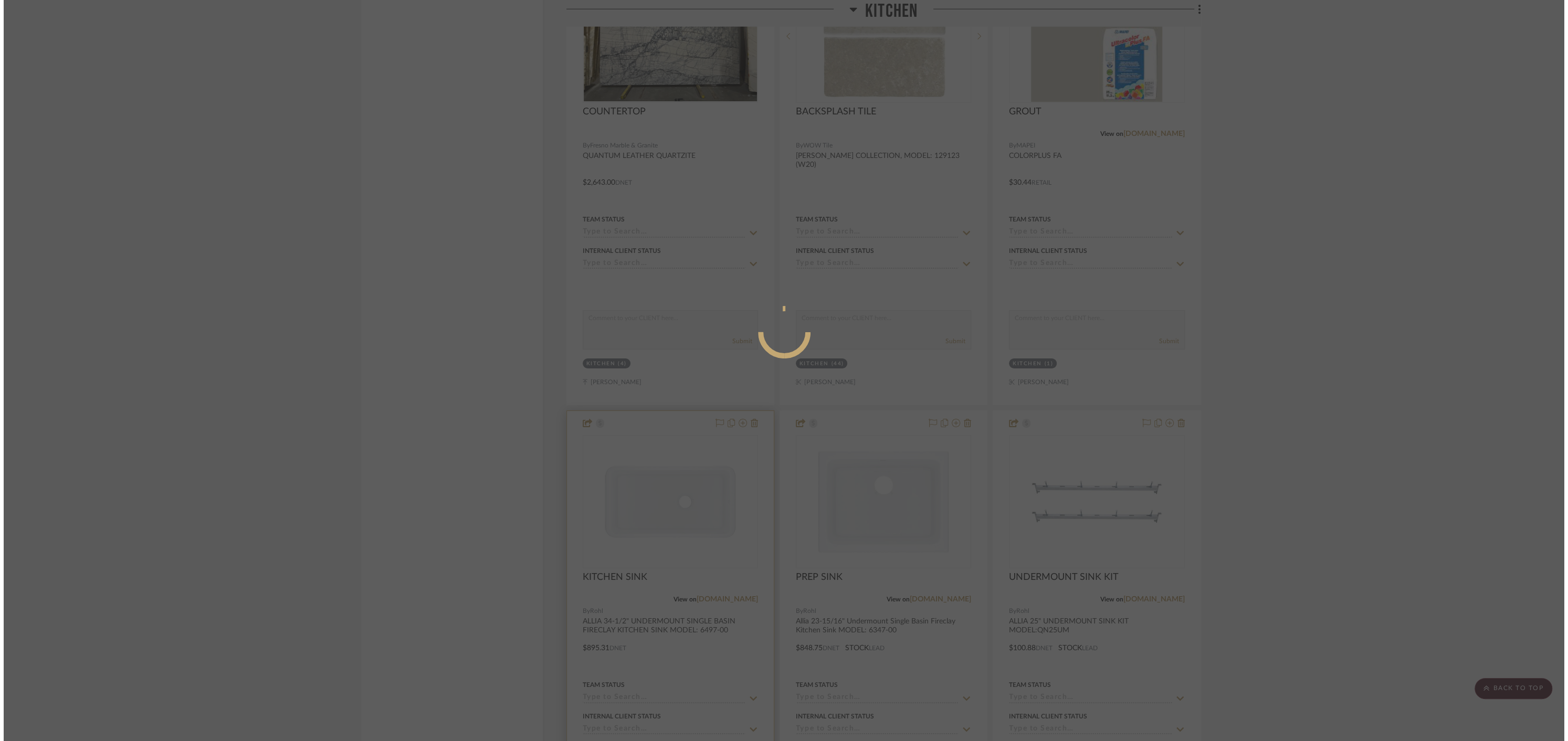
scroll to position [0, 0]
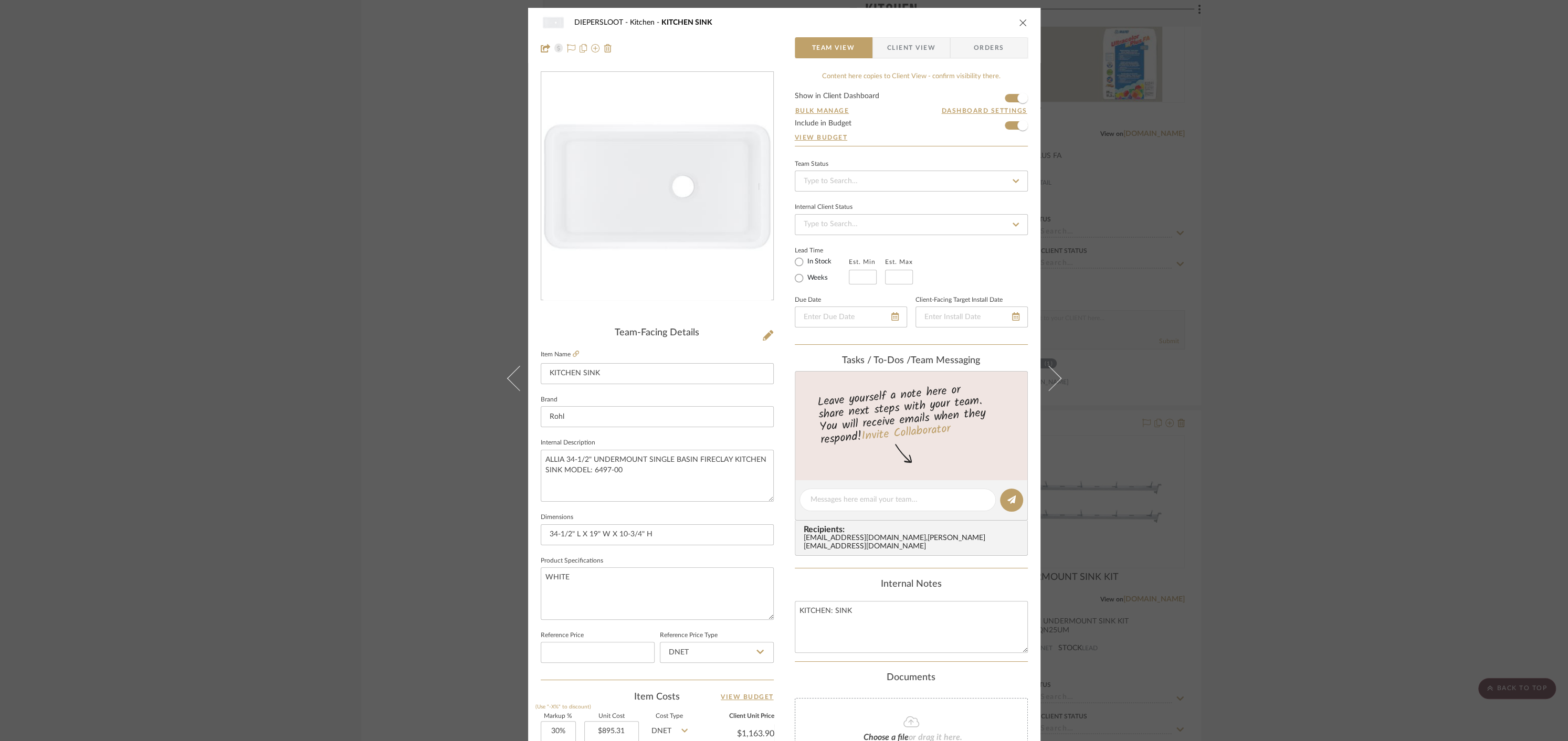
click at [980, 47] on span "Orders" at bounding box center [989, 48] width 54 height 21
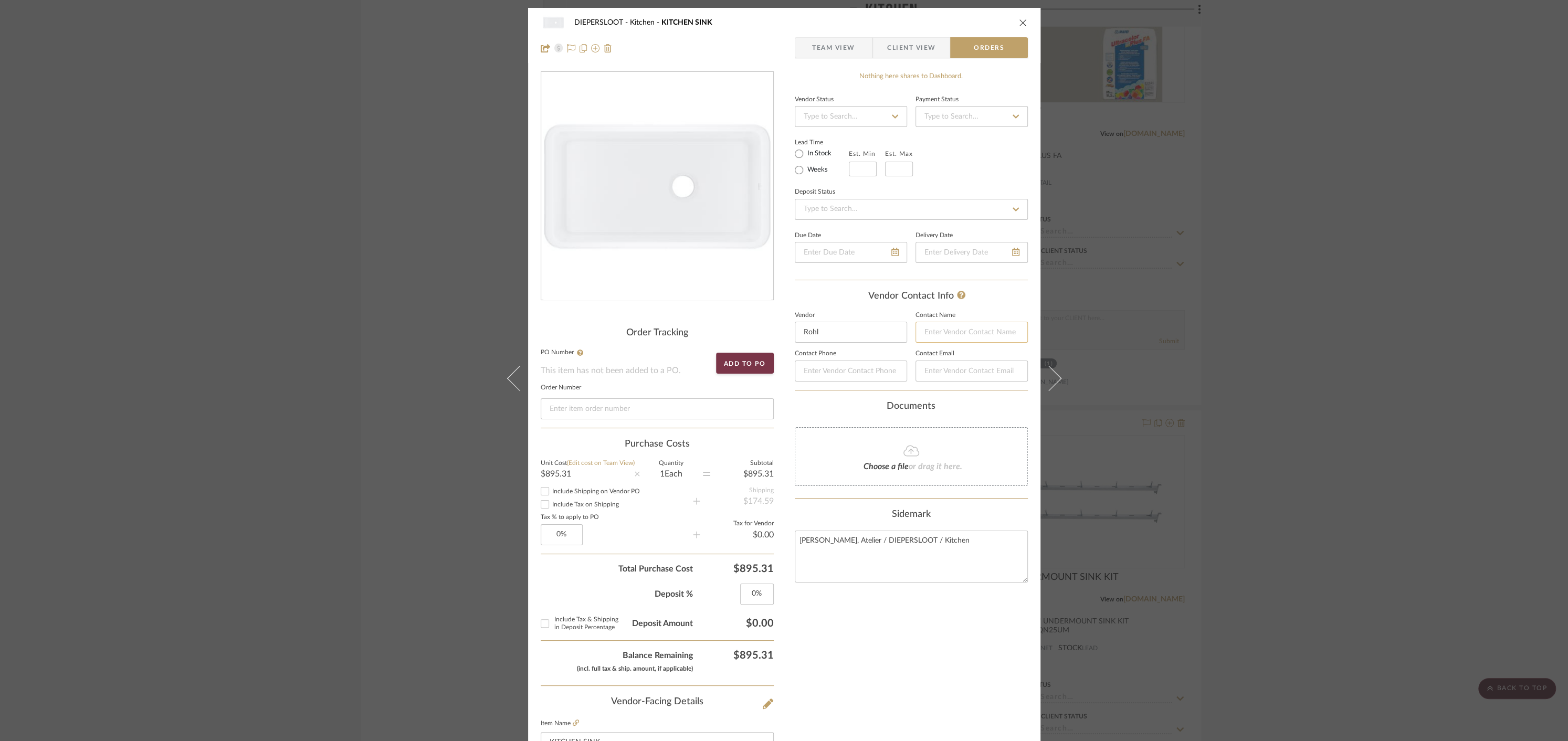
click at [935, 333] on input at bounding box center [972, 332] width 112 height 21
click at [931, 329] on input "[PERSON_NAME]" at bounding box center [972, 332] width 112 height 21
click at [986, 334] on input "[PERSON_NAME]" at bounding box center [972, 332] width 112 height 21
type input "[PERSON_NAME]"
click at [944, 374] on input at bounding box center [972, 371] width 112 height 21
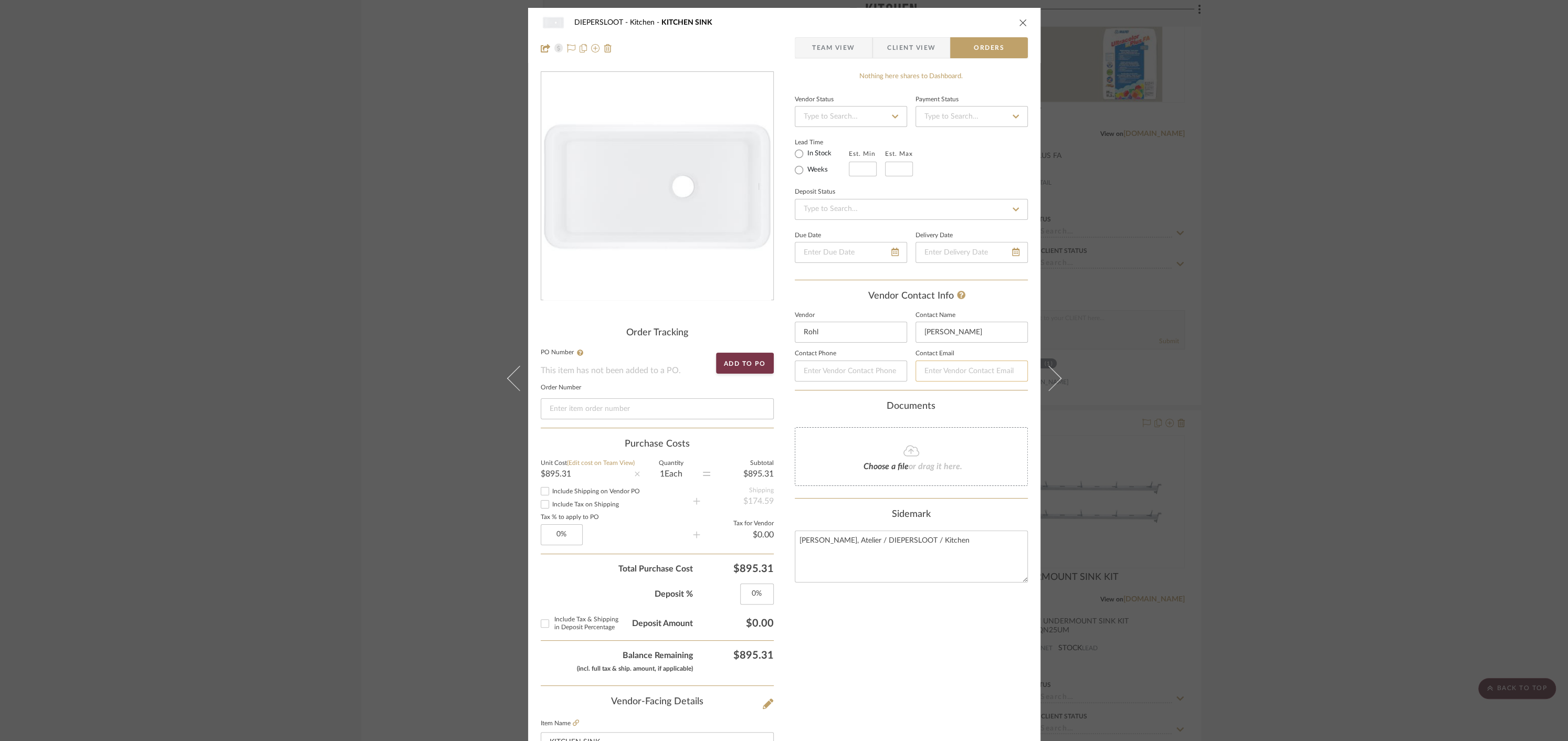
click at [943, 373] on input at bounding box center [972, 371] width 112 height 21
paste input "[PERSON_NAME][EMAIL_ADDRESS][PERSON_NAME][PERSON_NAME][DOMAIN_NAME]"
type input "[PERSON_NAME][EMAIL_ADDRESS][PERSON_NAME][PERSON_NAME][DOMAIN_NAME]"
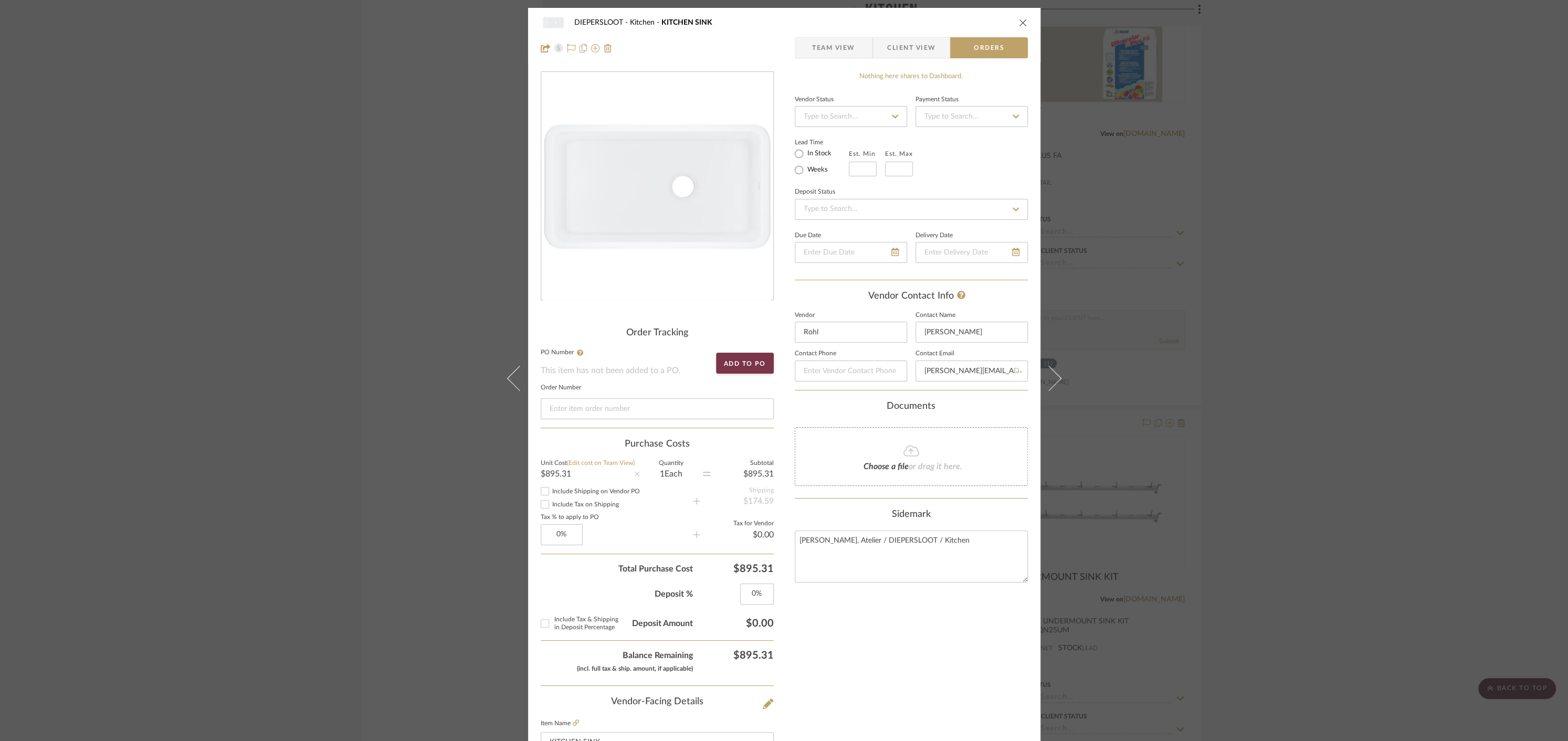
click at [975, 406] on div "Documents" at bounding box center [911, 406] width 233 height 11
click at [1019, 23] on icon "close" at bounding box center [1023, 22] width 9 height 9
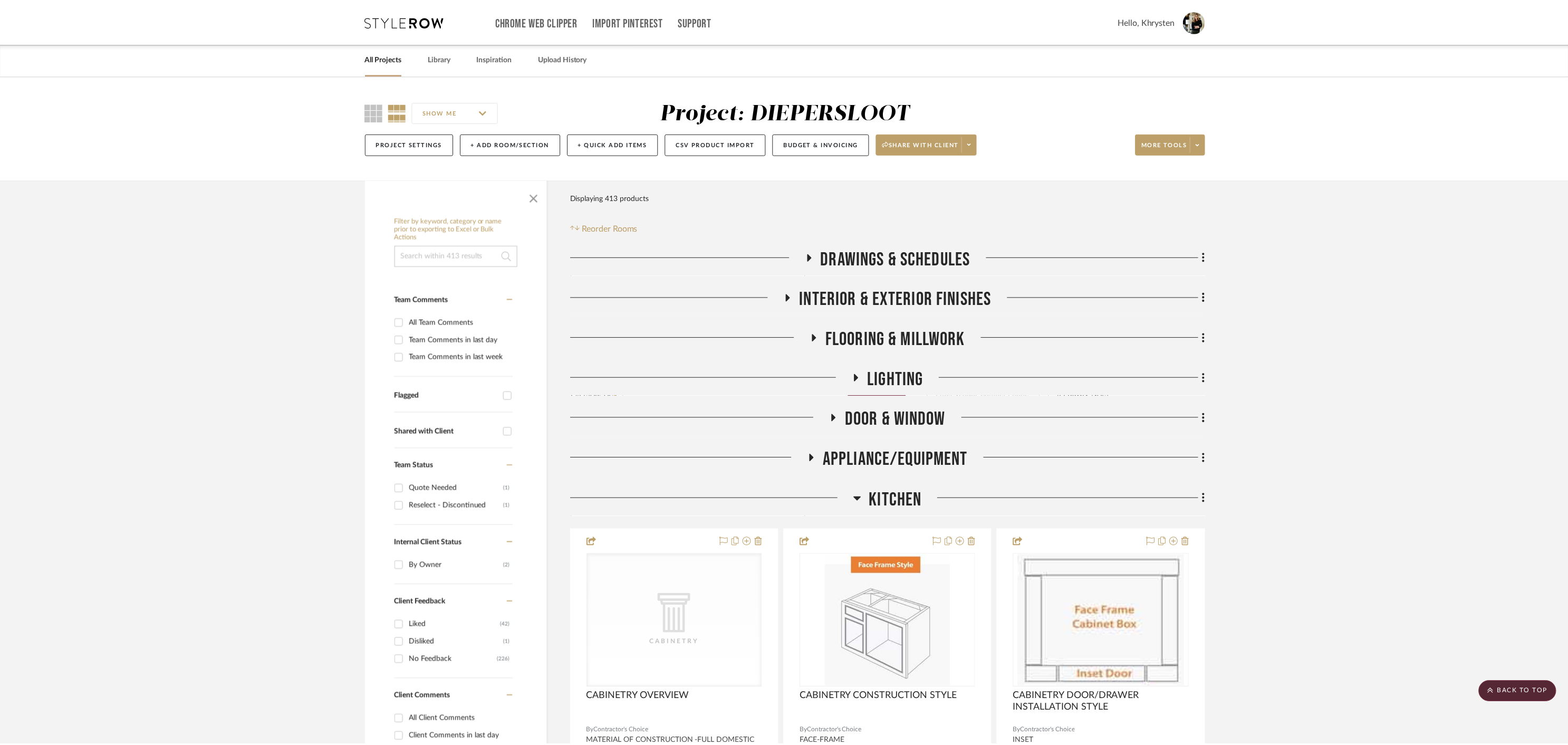
scroll to position [3392, 0]
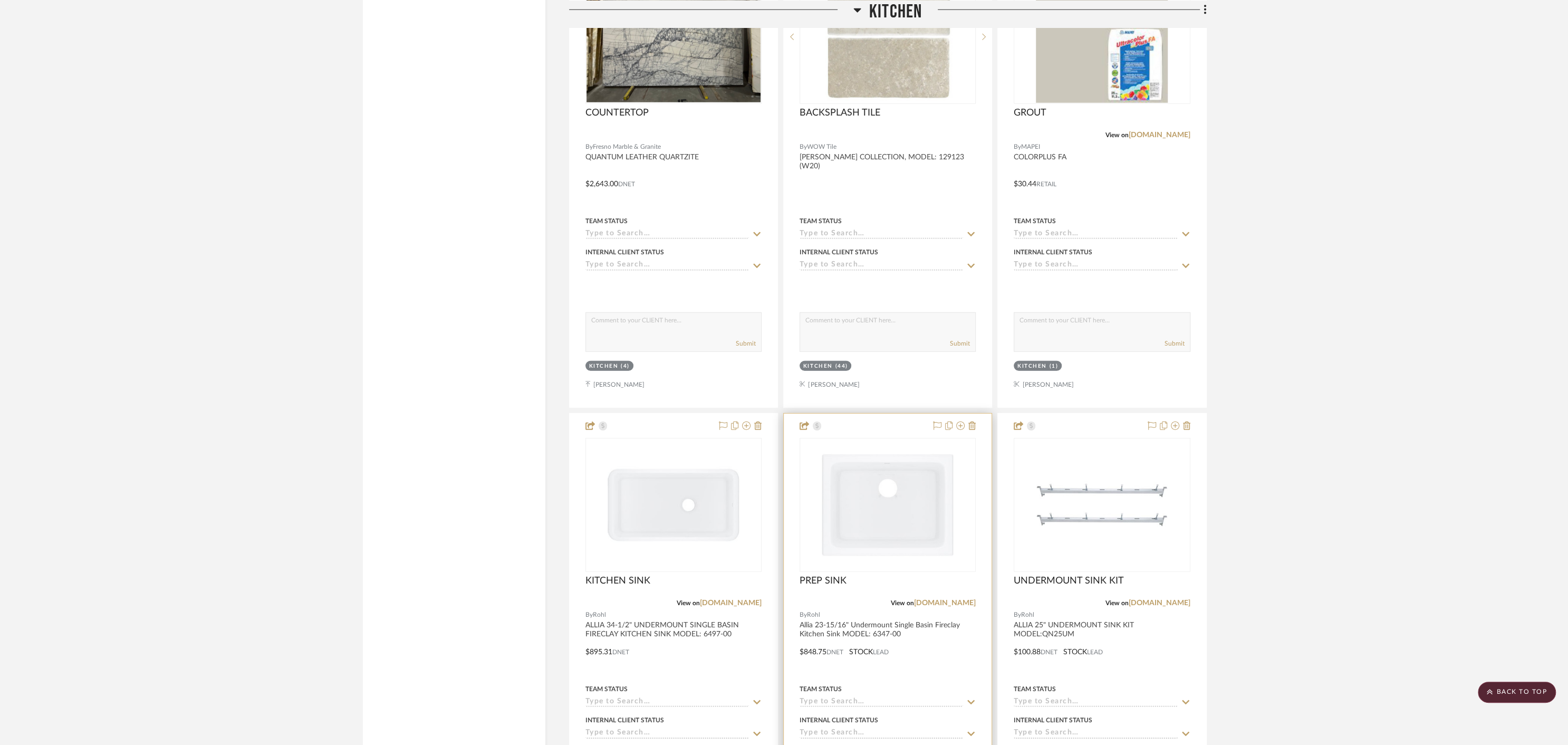
click at [871, 598] on div "View on [DOMAIN_NAME]" at bounding box center [887, 603] width 176 height 9
click at [964, 575] on div "PREP SINK" at bounding box center [887, 587] width 176 height 23
click at [984, 464] on div at bounding box center [888, 644] width 208 height 462
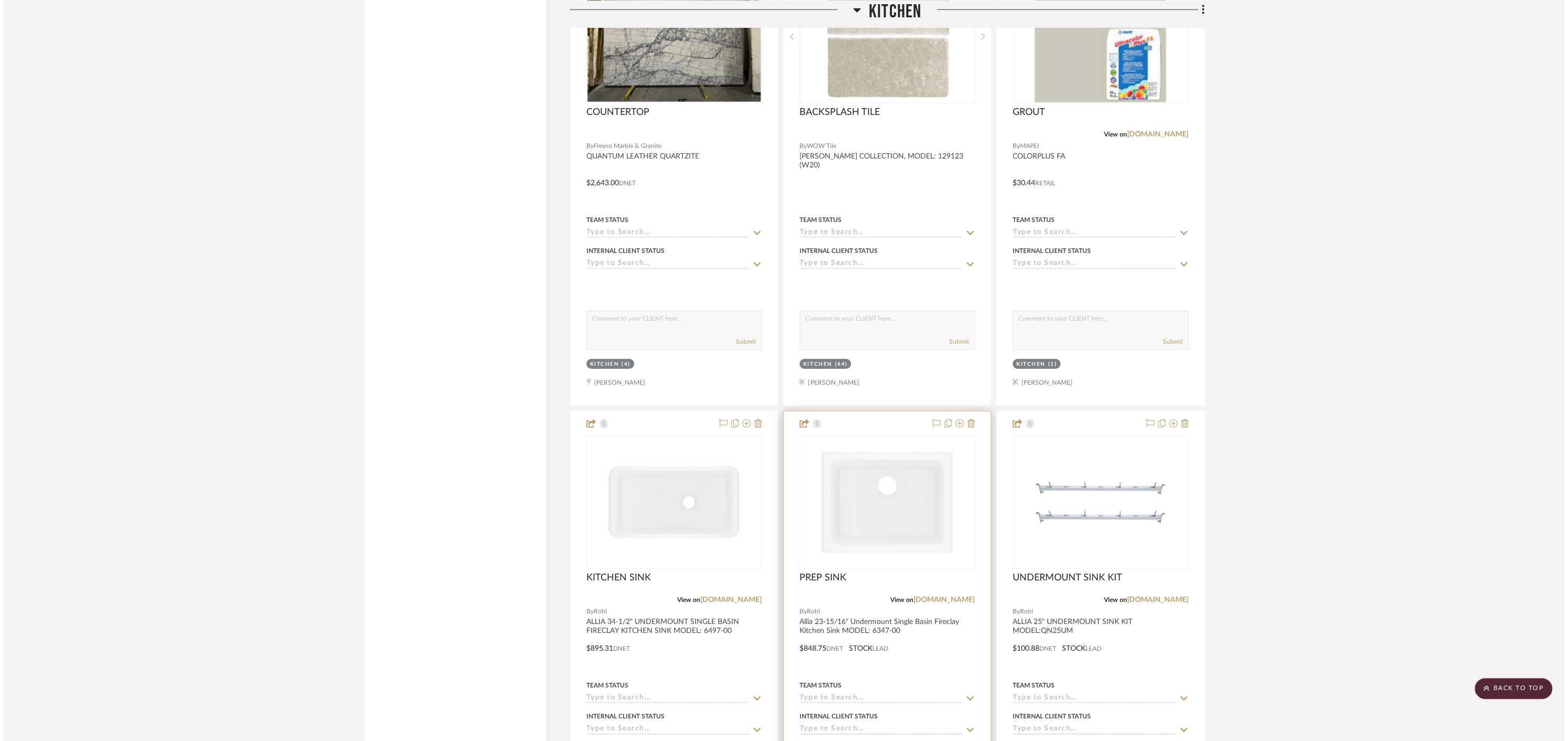
scroll to position [0, 0]
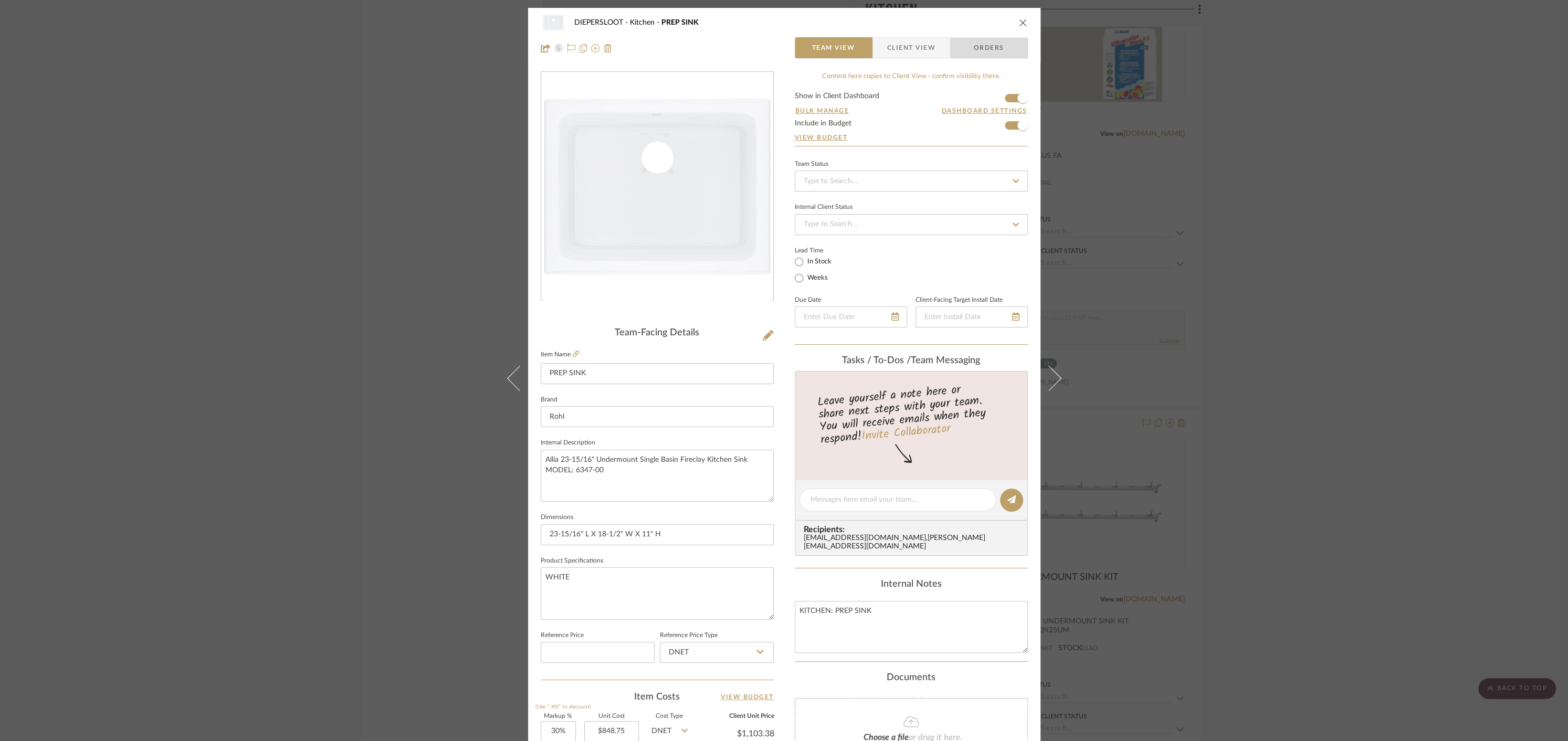
click at [990, 48] on span "Orders" at bounding box center [989, 48] width 54 height 21
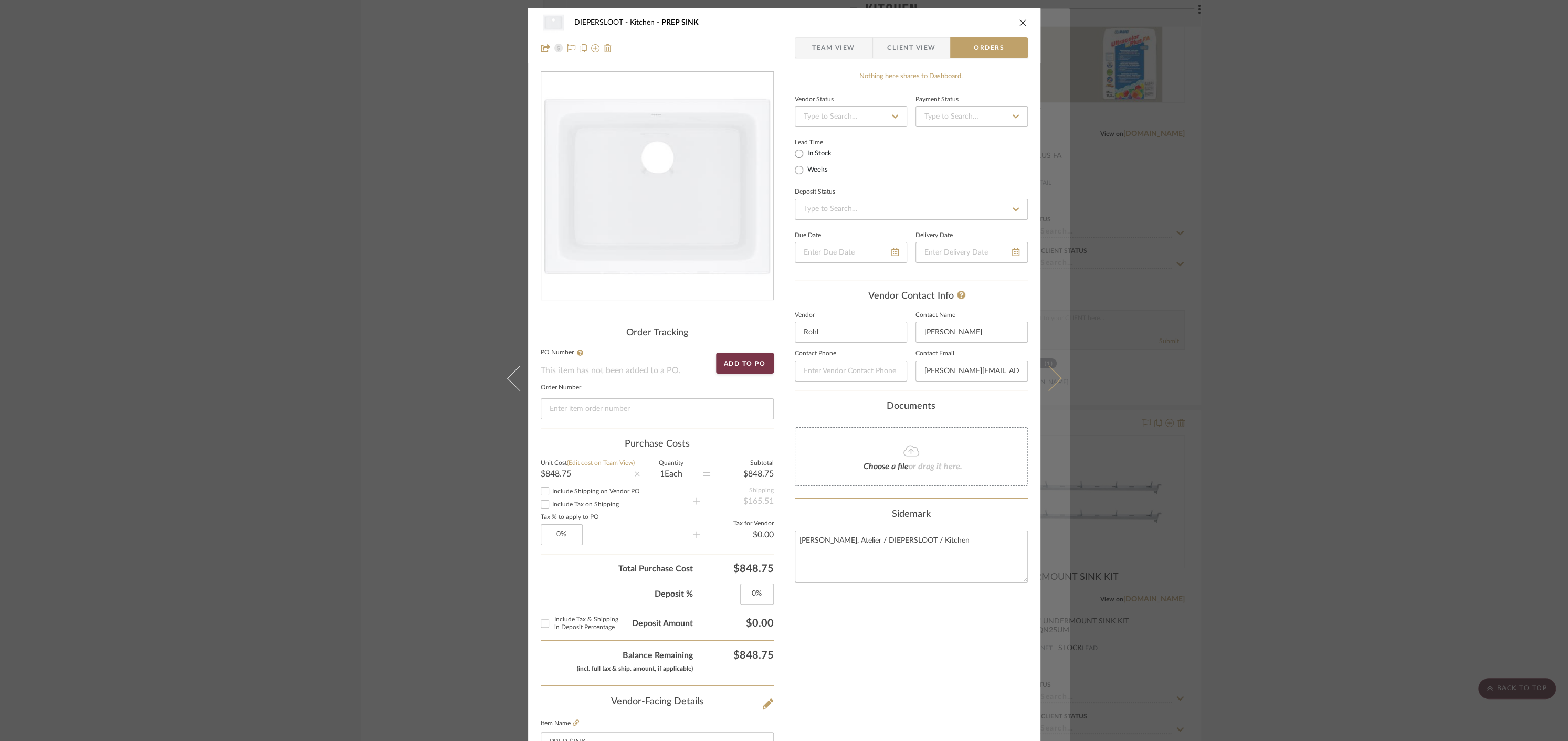
click at [1051, 372] on icon at bounding box center [1049, 378] width 25 height 25
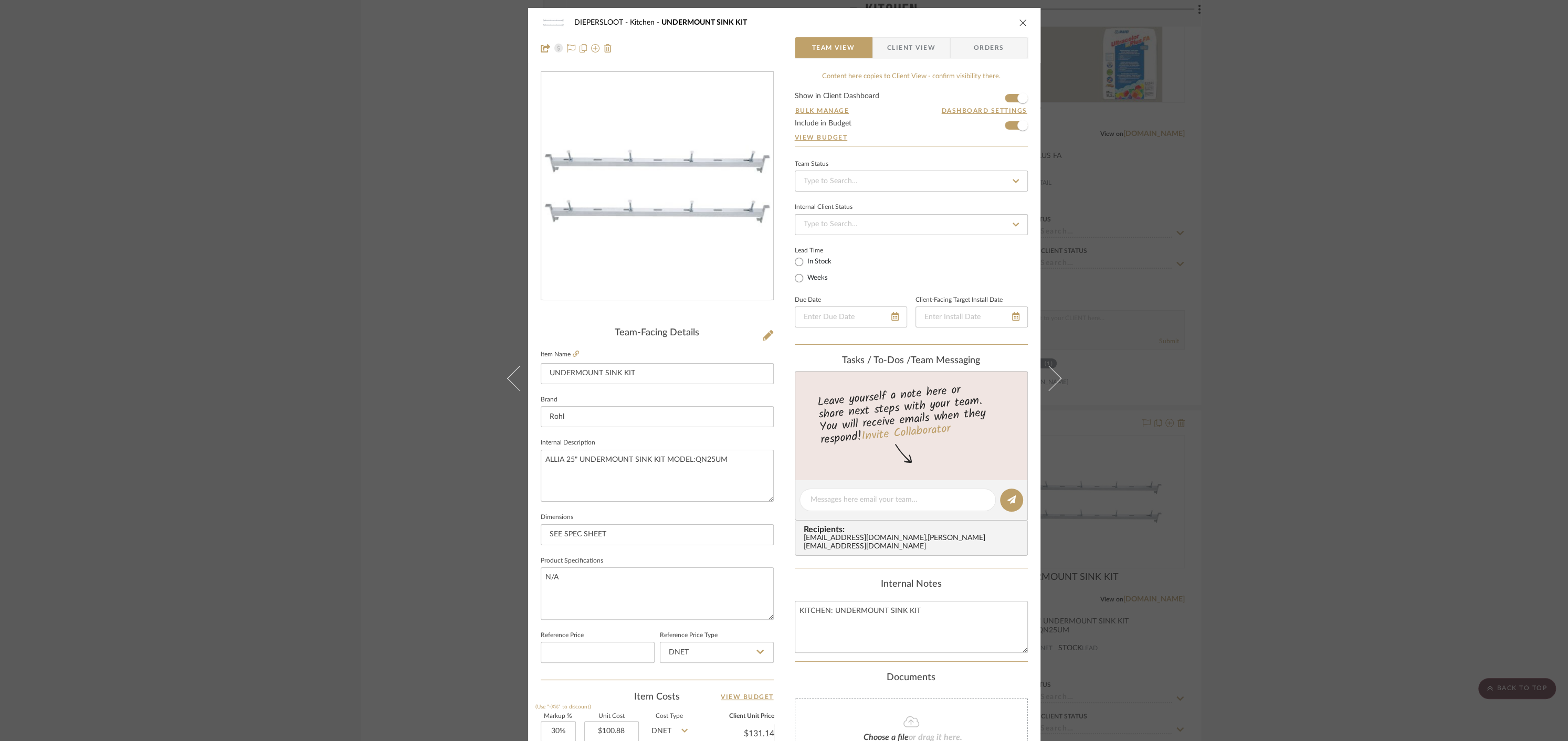
click at [996, 50] on span "Orders" at bounding box center [989, 48] width 54 height 21
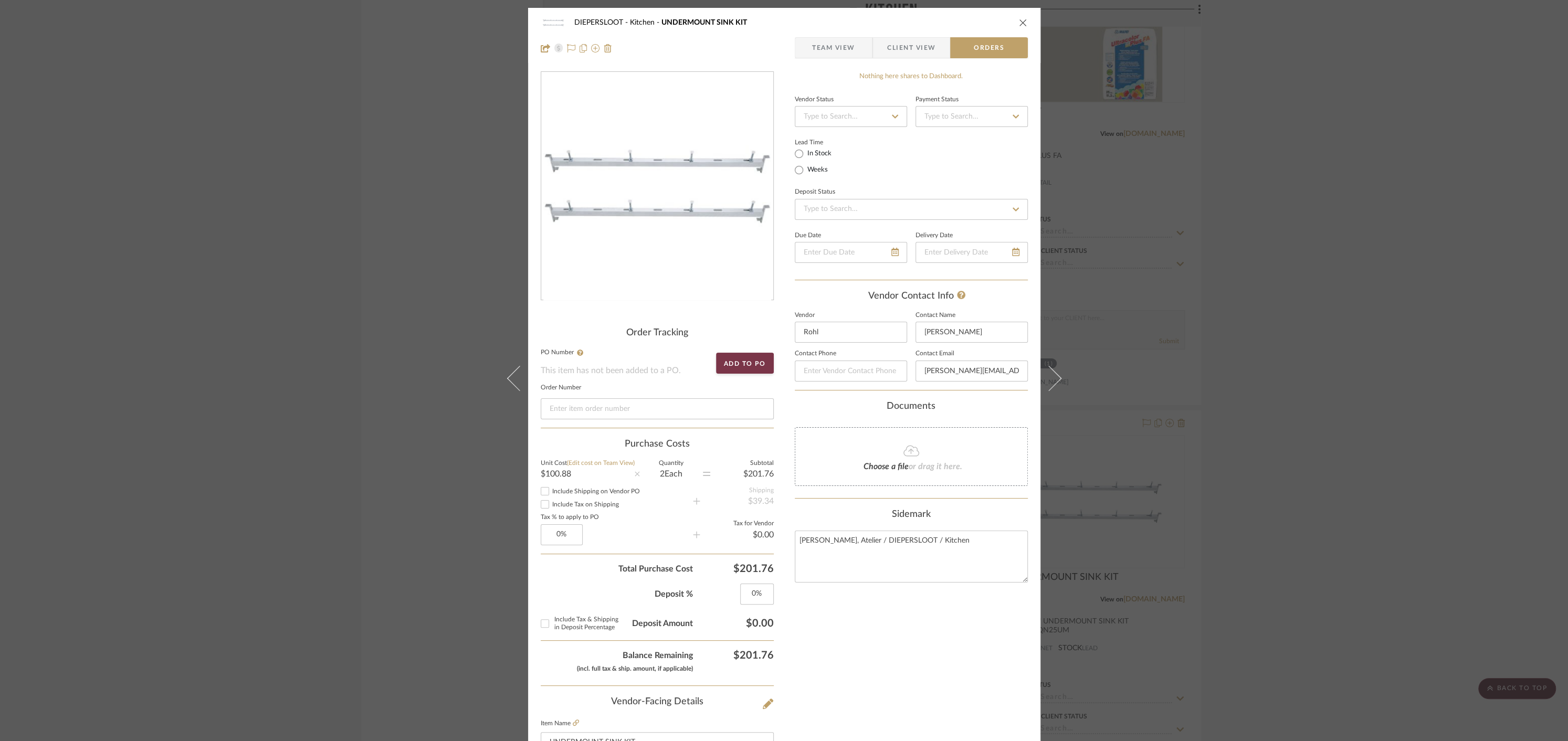
click at [1021, 21] on icon "close" at bounding box center [1023, 22] width 9 height 9
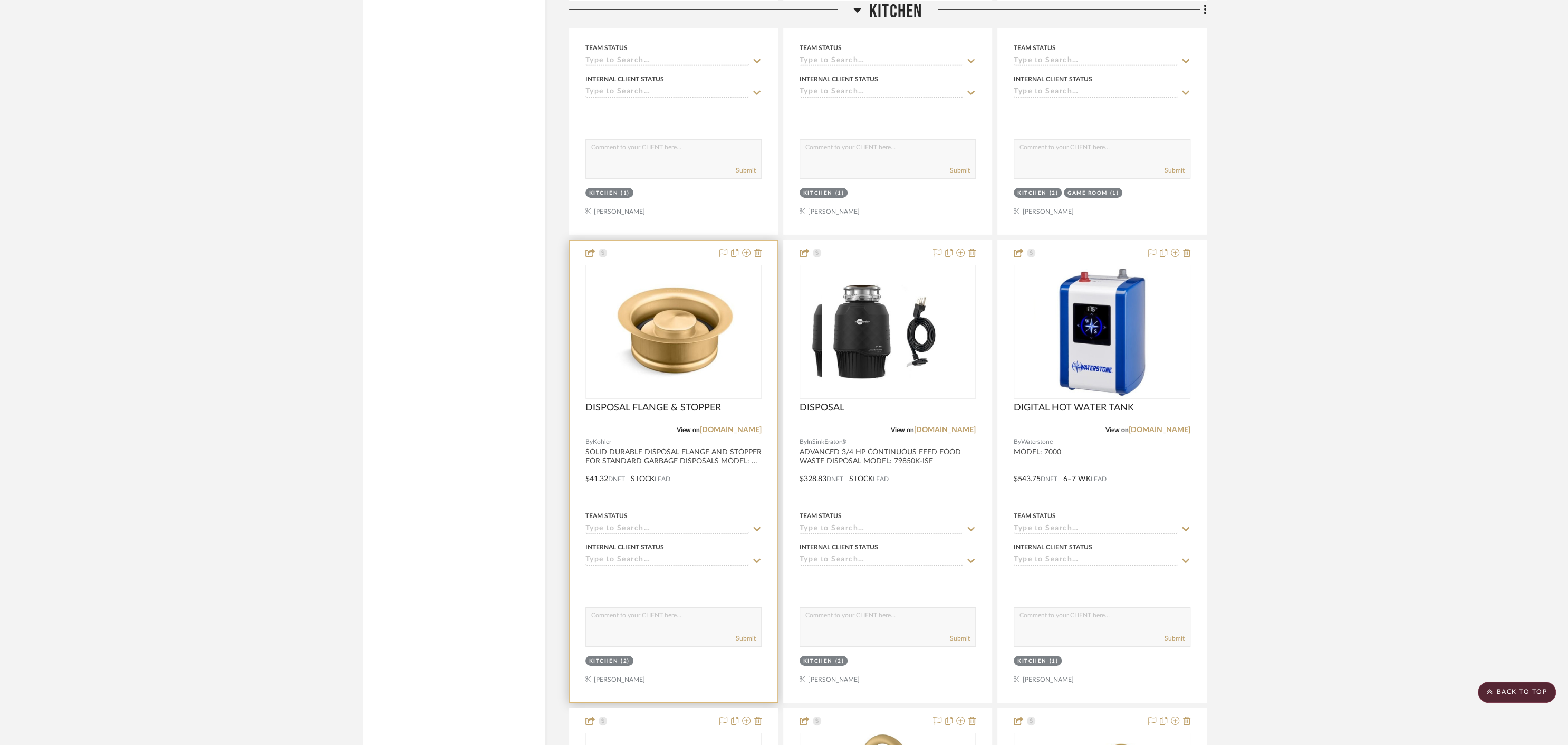
scroll to position [4033, 0]
click at [724, 480] on div at bounding box center [673, 471] width 208 height 462
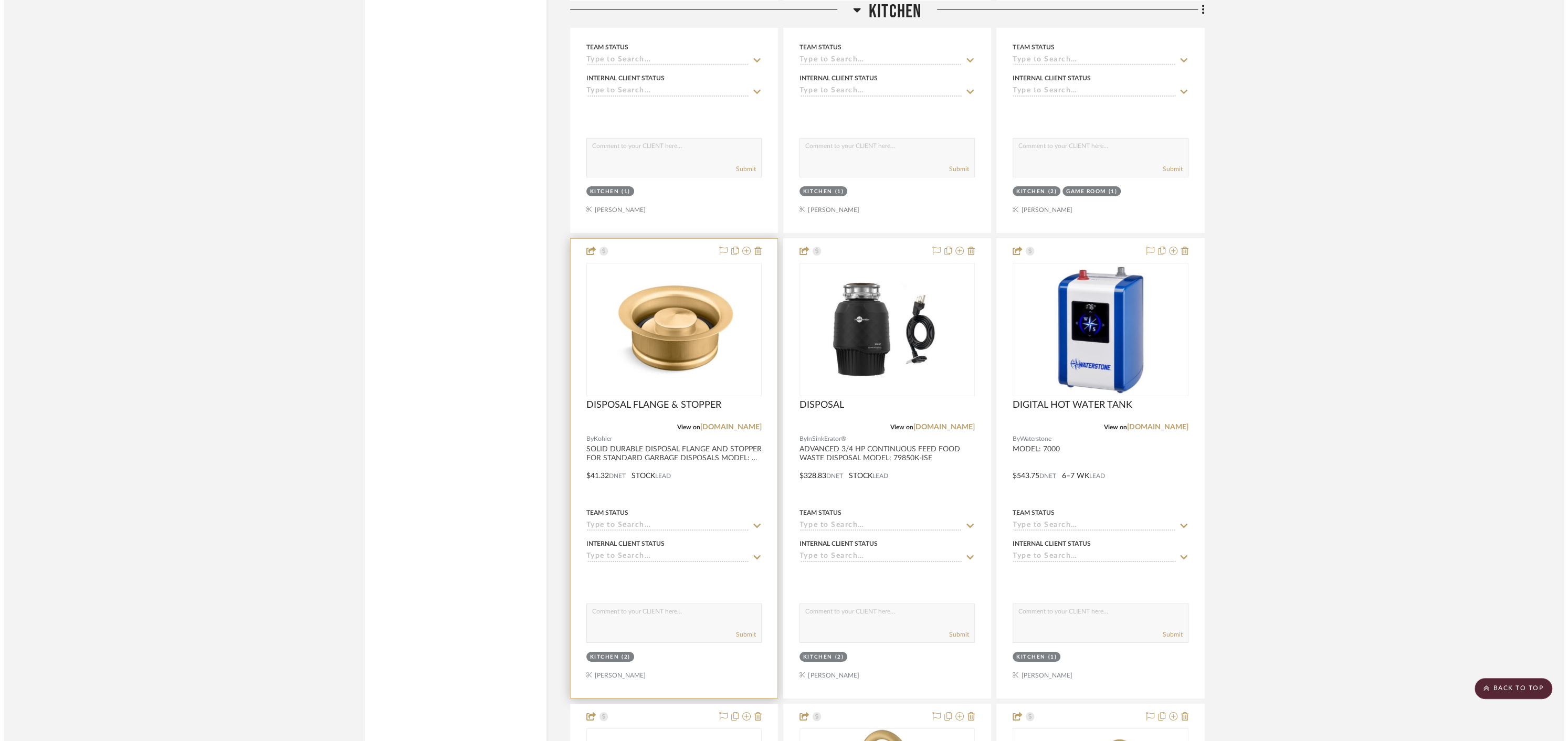
scroll to position [0, 0]
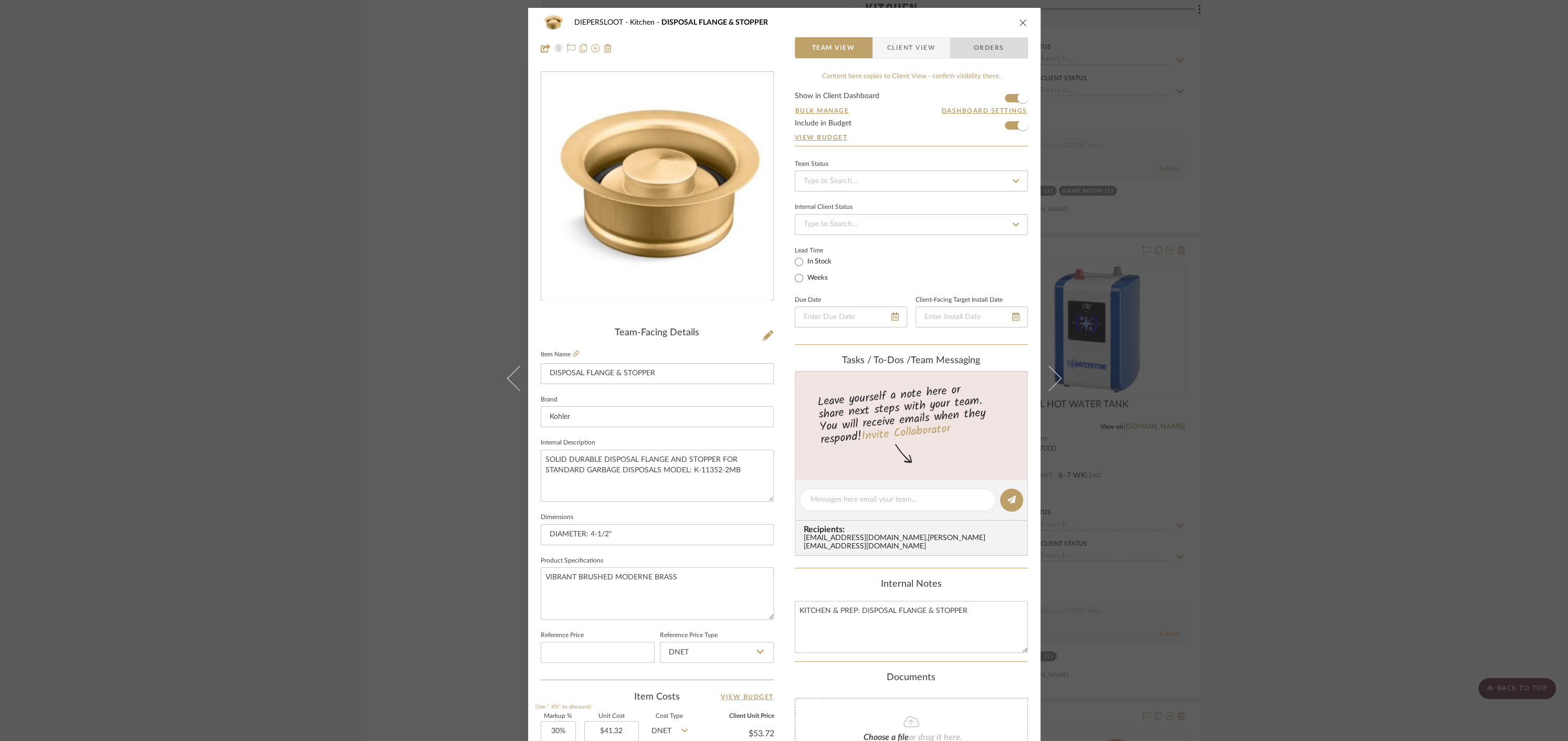
click at [1000, 47] on span "Orders" at bounding box center [989, 48] width 54 height 21
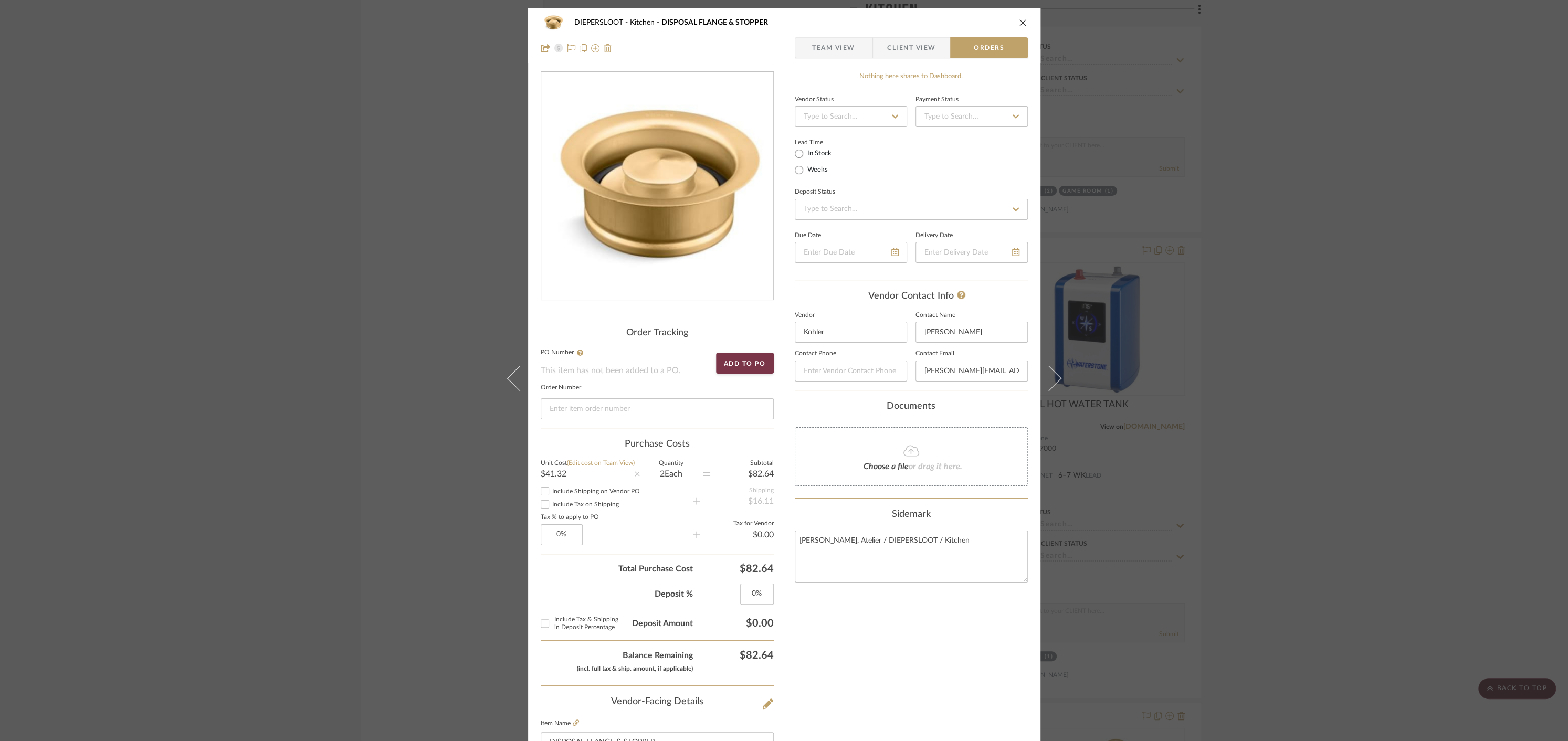
click at [1019, 23] on icon "close" at bounding box center [1023, 22] width 9 height 9
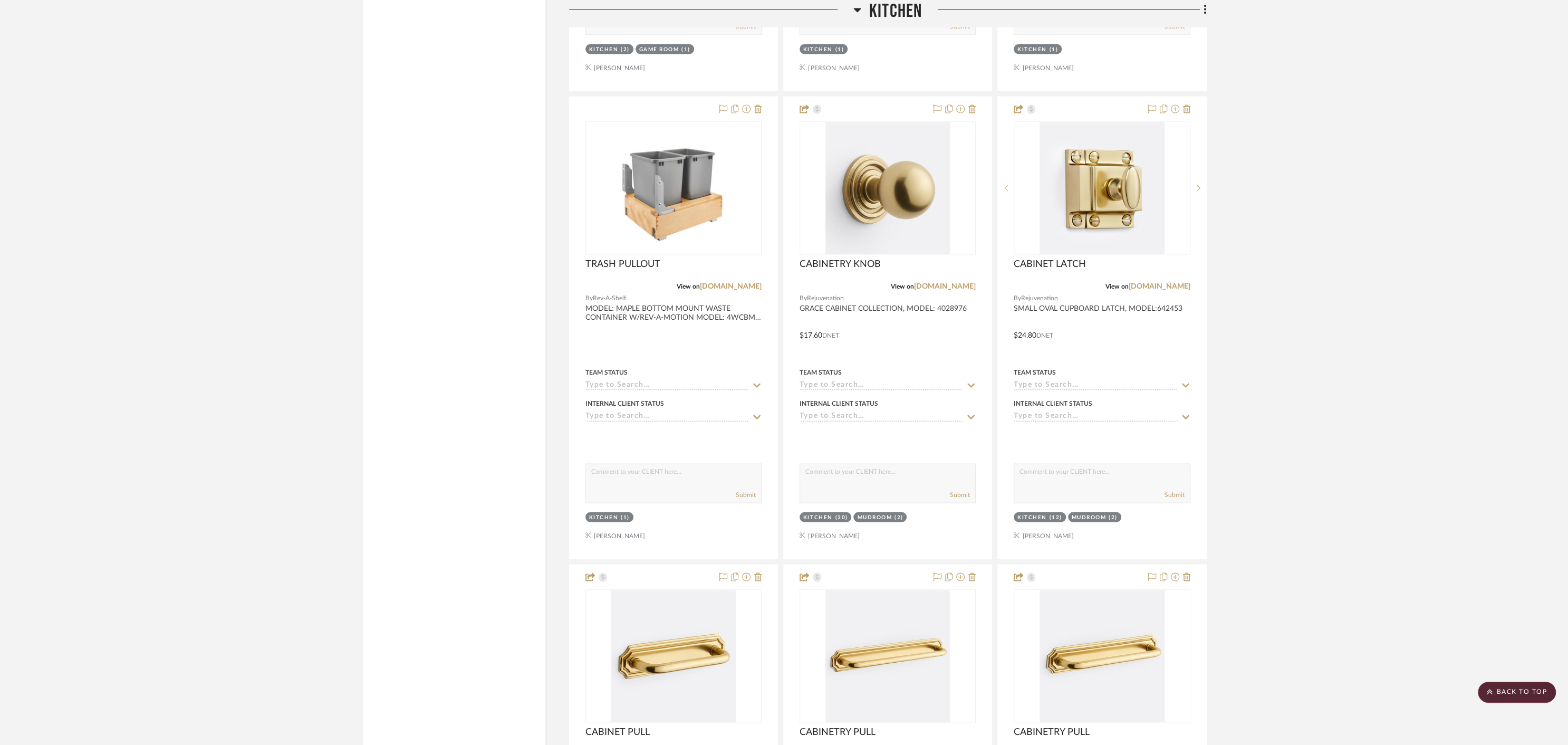
scroll to position [2303, 0]
